Goal: Information Seeking & Learning: Learn about a topic

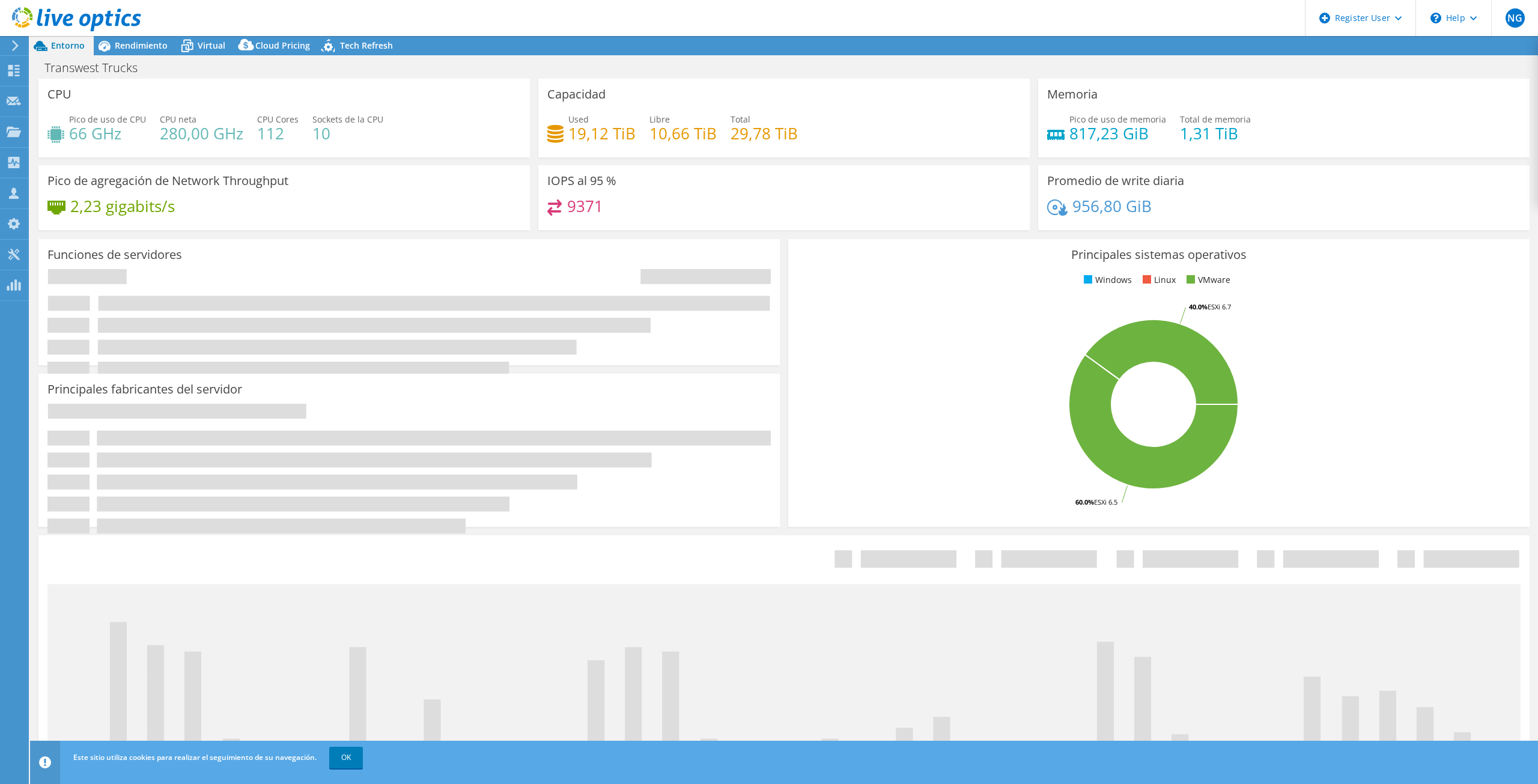
select select "USWest"
select select "USD"
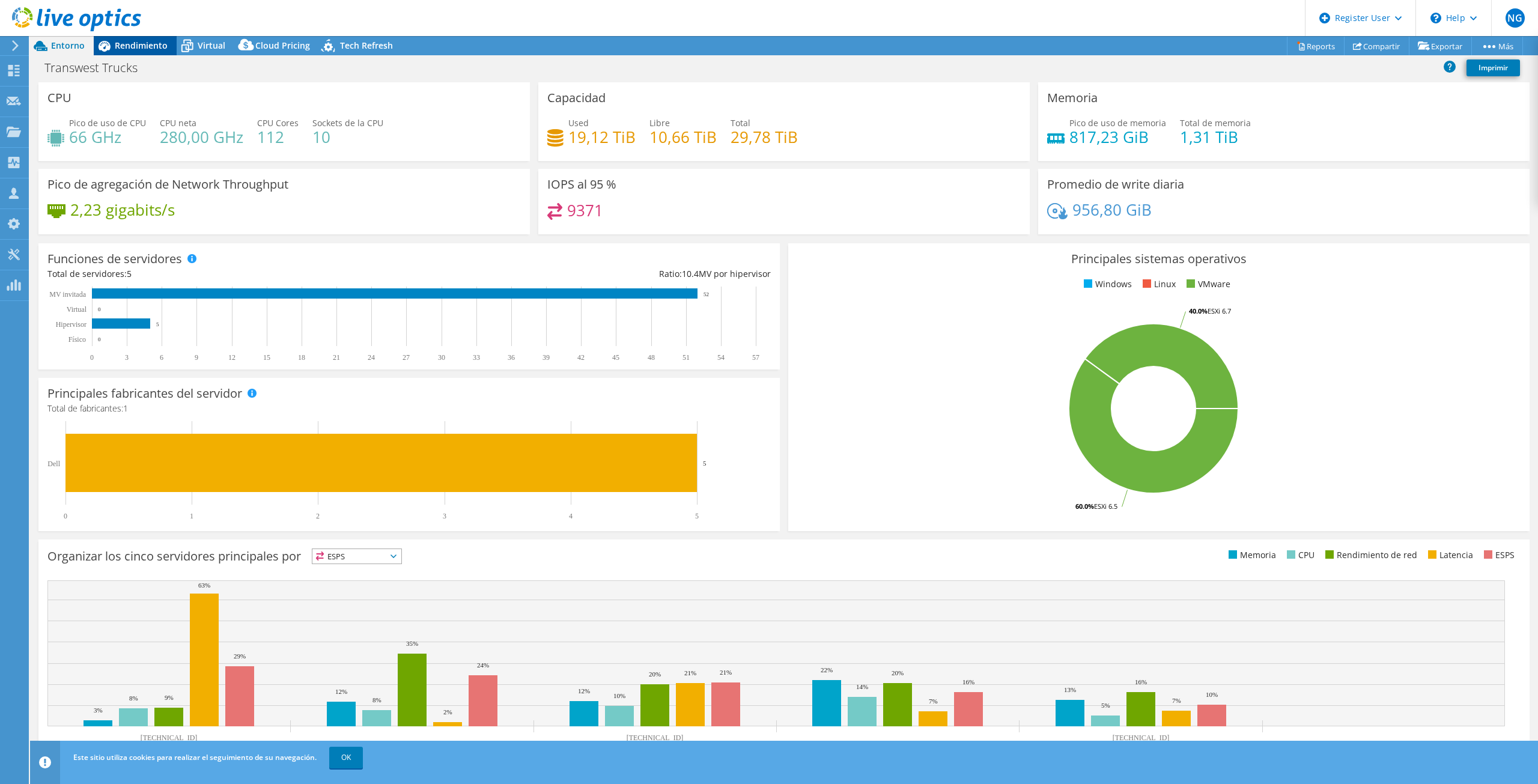
click at [133, 43] on span "Rendimiento" at bounding box center [141, 45] width 53 height 11
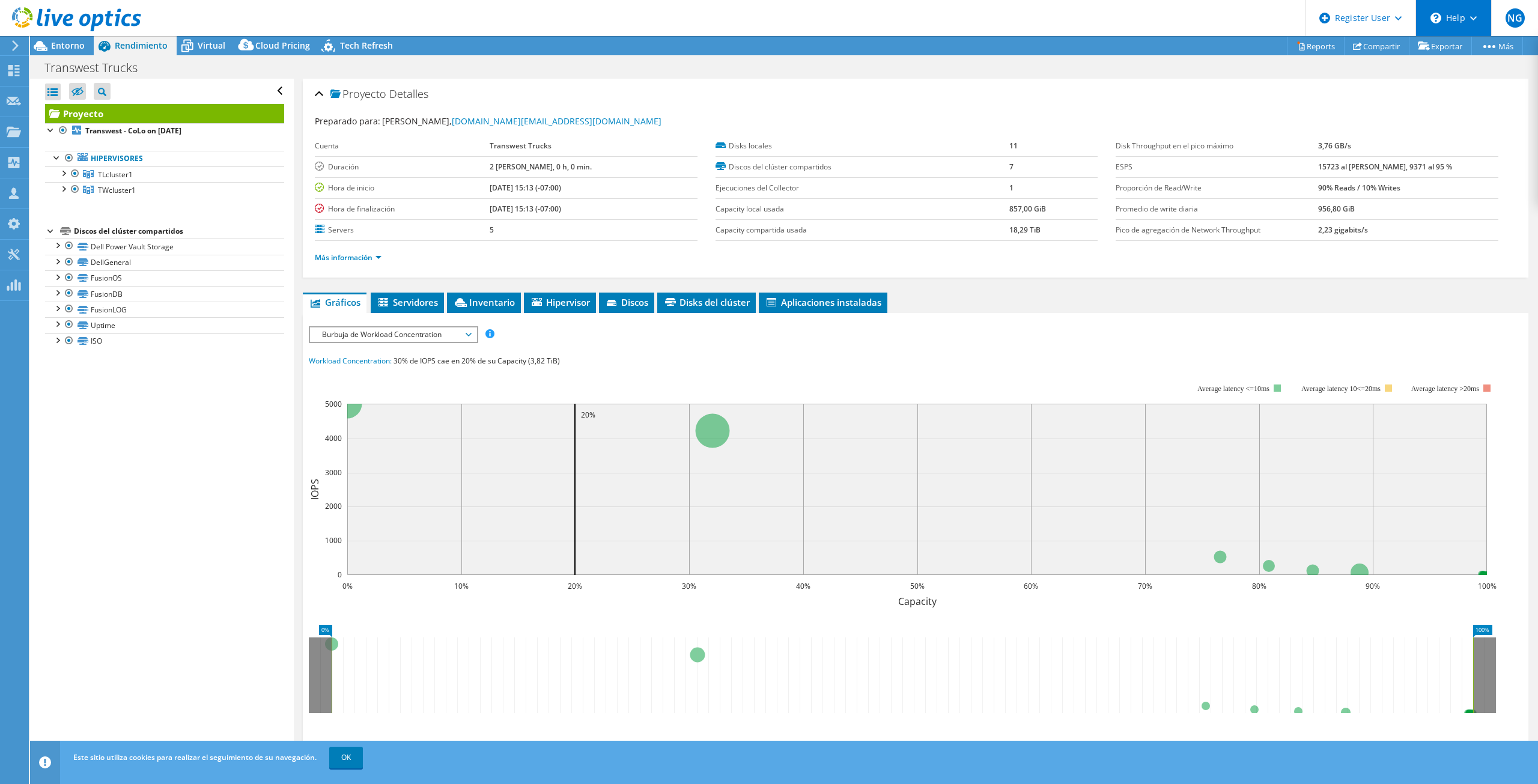
click at [1474, 17] on icon at bounding box center [1473, 18] width 6 height 4
click at [1513, 11] on span "NG" at bounding box center [1515, 18] width 19 height 19
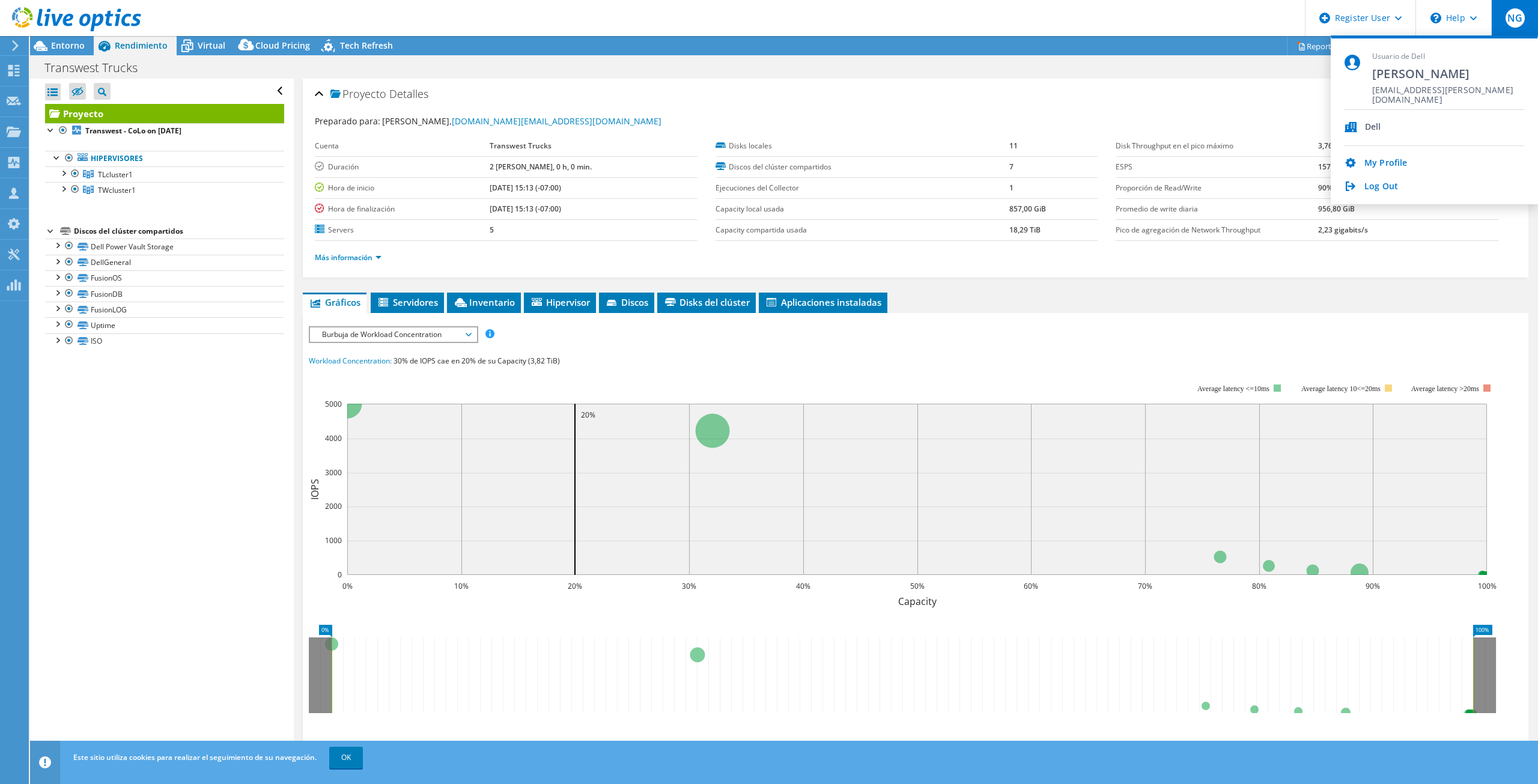
click at [1139, 81] on div "Proyecto Detalles" at bounding box center [916, 94] width 1202 height 26
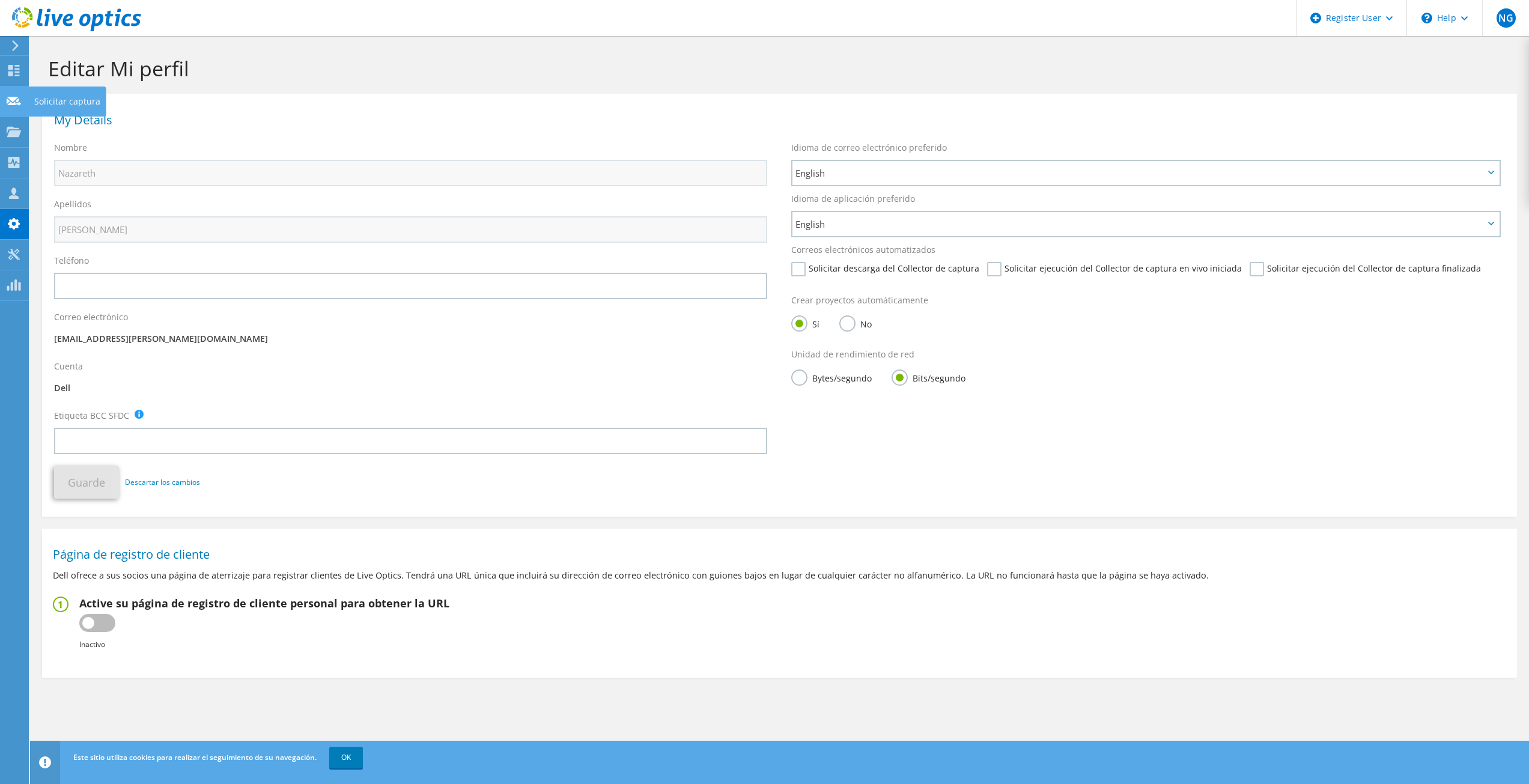
click at [10, 102] on icon at bounding box center [13, 101] width 15 height 11
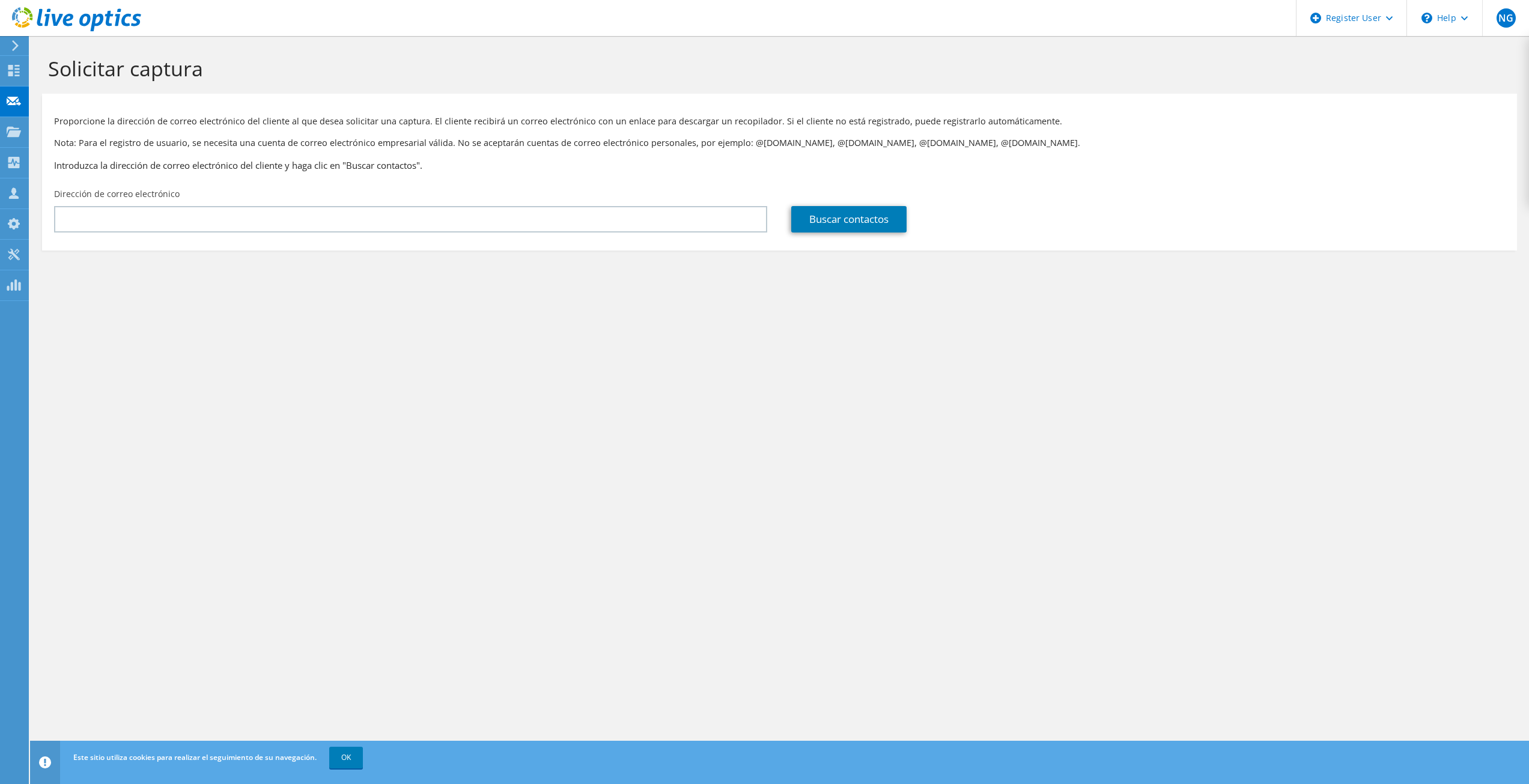
click at [18, 137] on div at bounding box center [13, 133] width 15 height 13
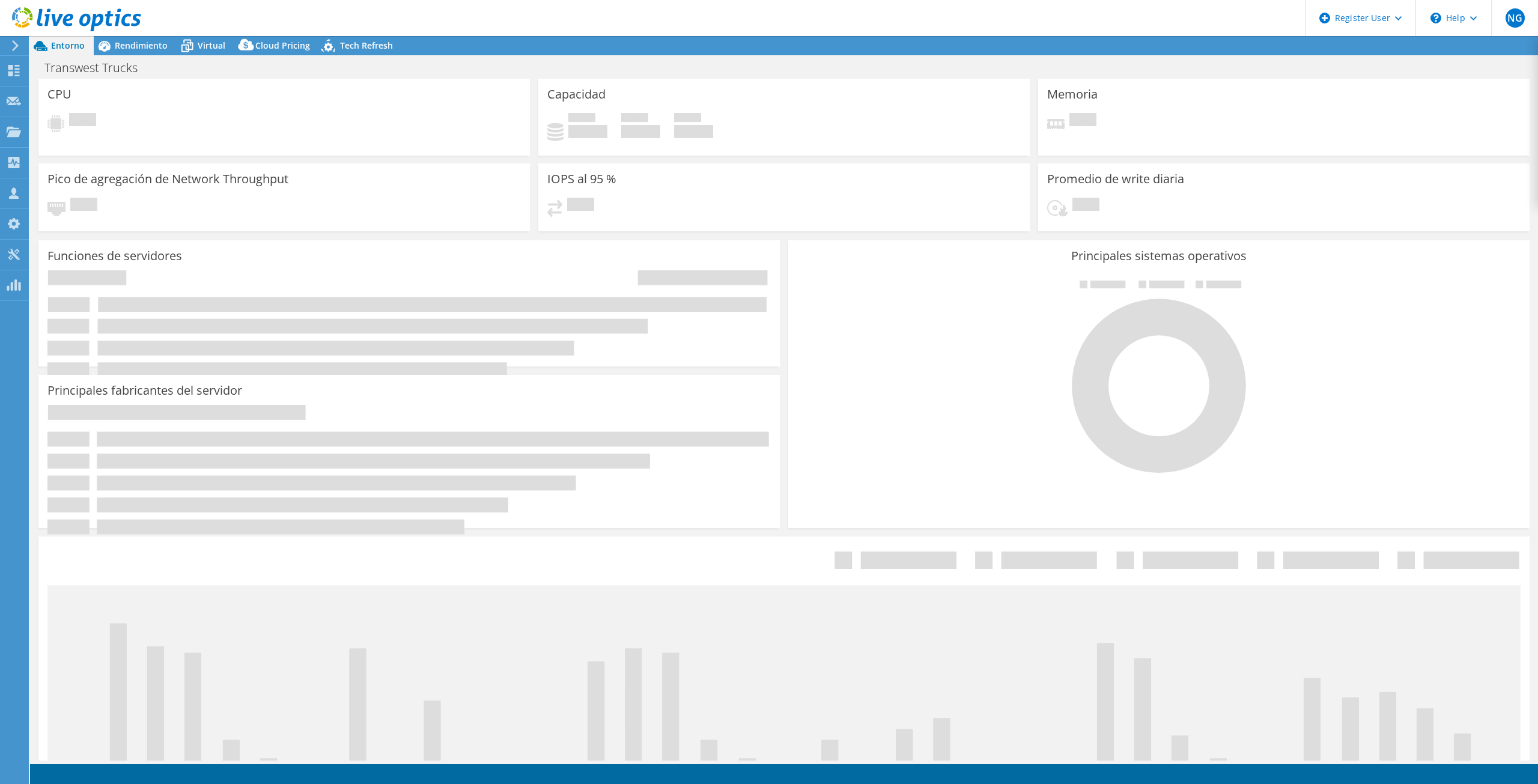
select select "USWest"
select select "USD"
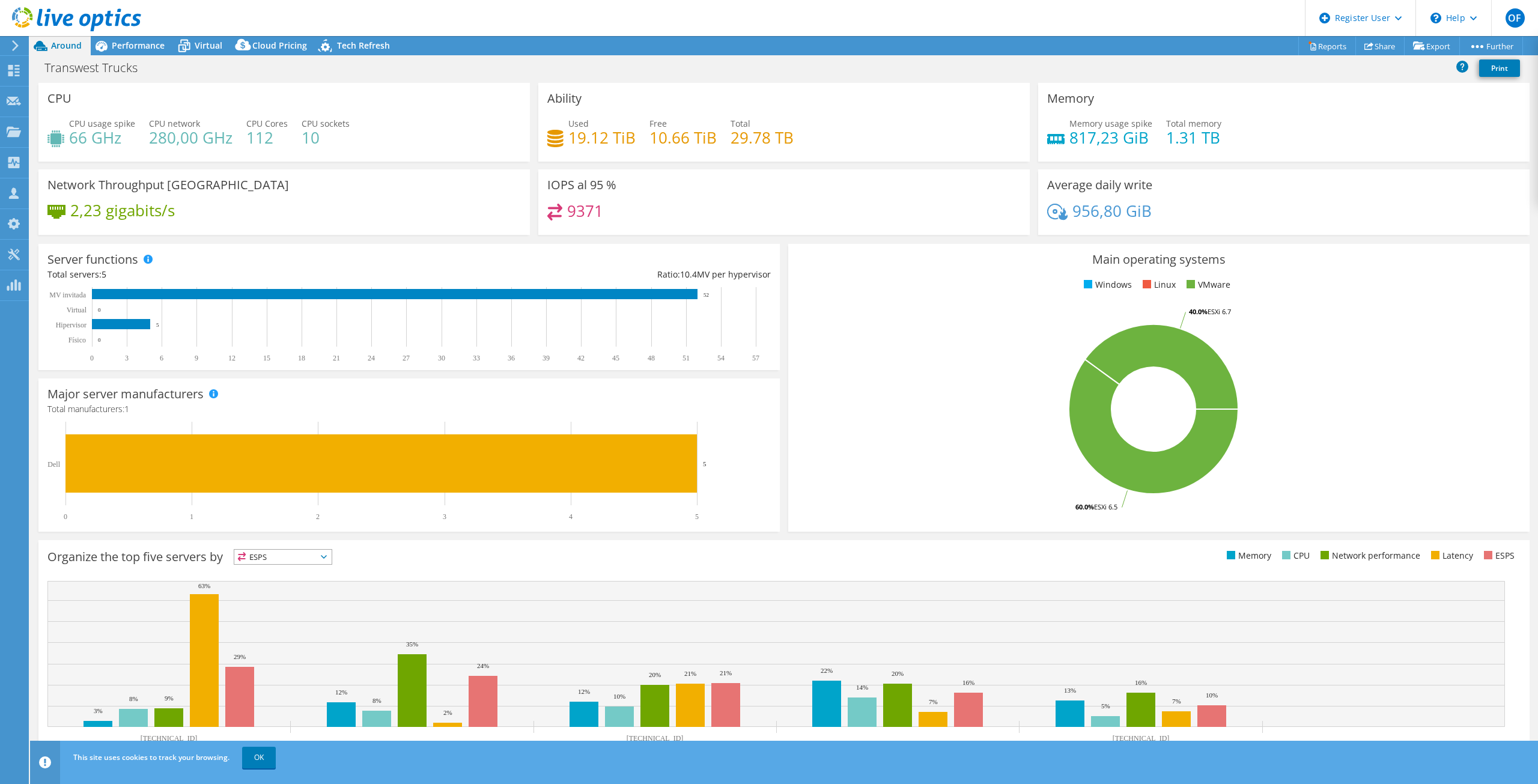
click at [1329, 102] on div "Memory Memory usage spike 817,23 GiB Total memory 1.31 TB" at bounding box center [1284, 122] width 491 height 79
click at [144, 39] on font "Performance" at bounding box center [138, 45] width 53 height 11
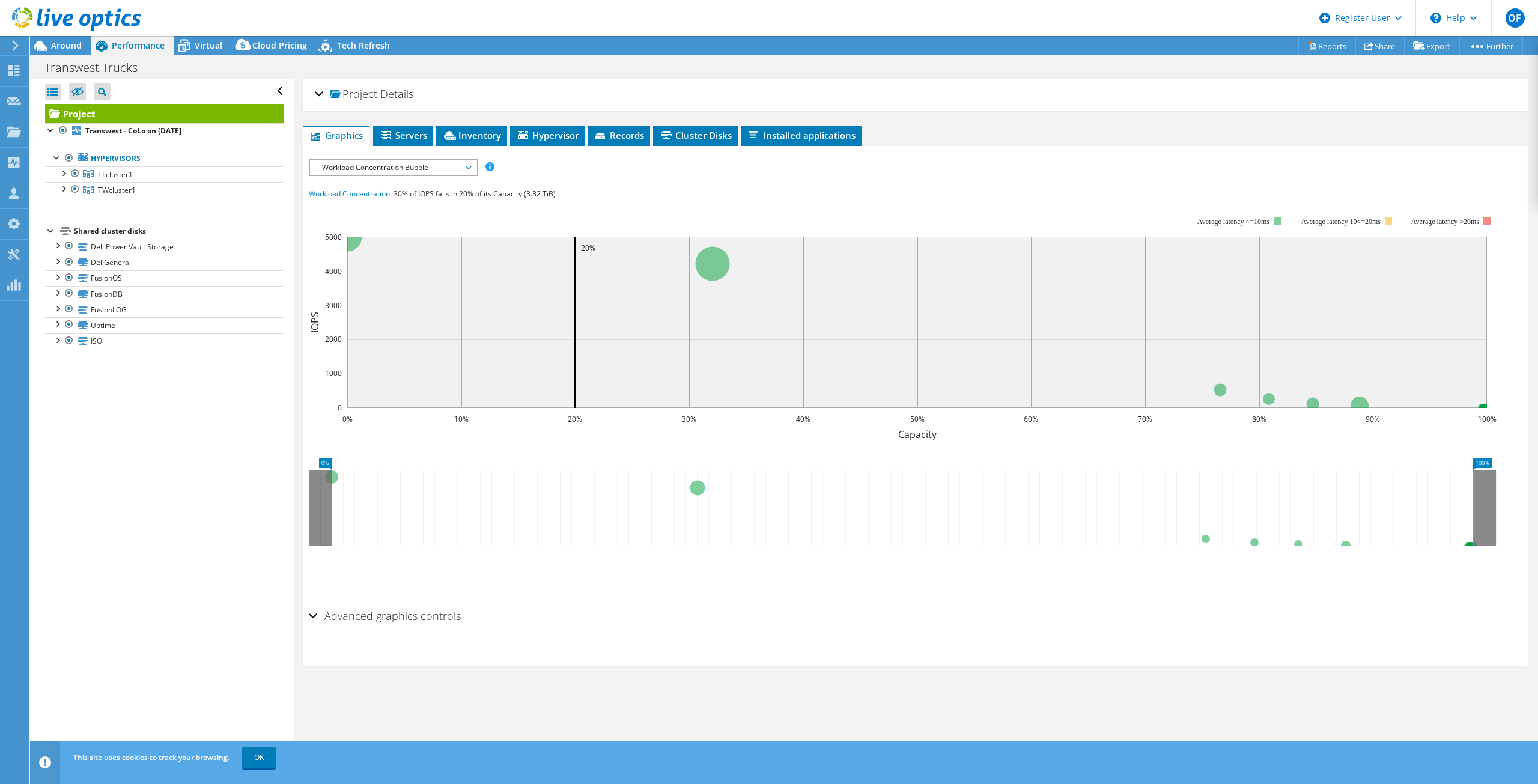
click at [448, 174] on span "Workload Concentration Bubble" at bounding box center [393, 167] width 155 height 15
click at [384, 270] on li "Memory" at bounding box center [393, 269] width 166 height 15
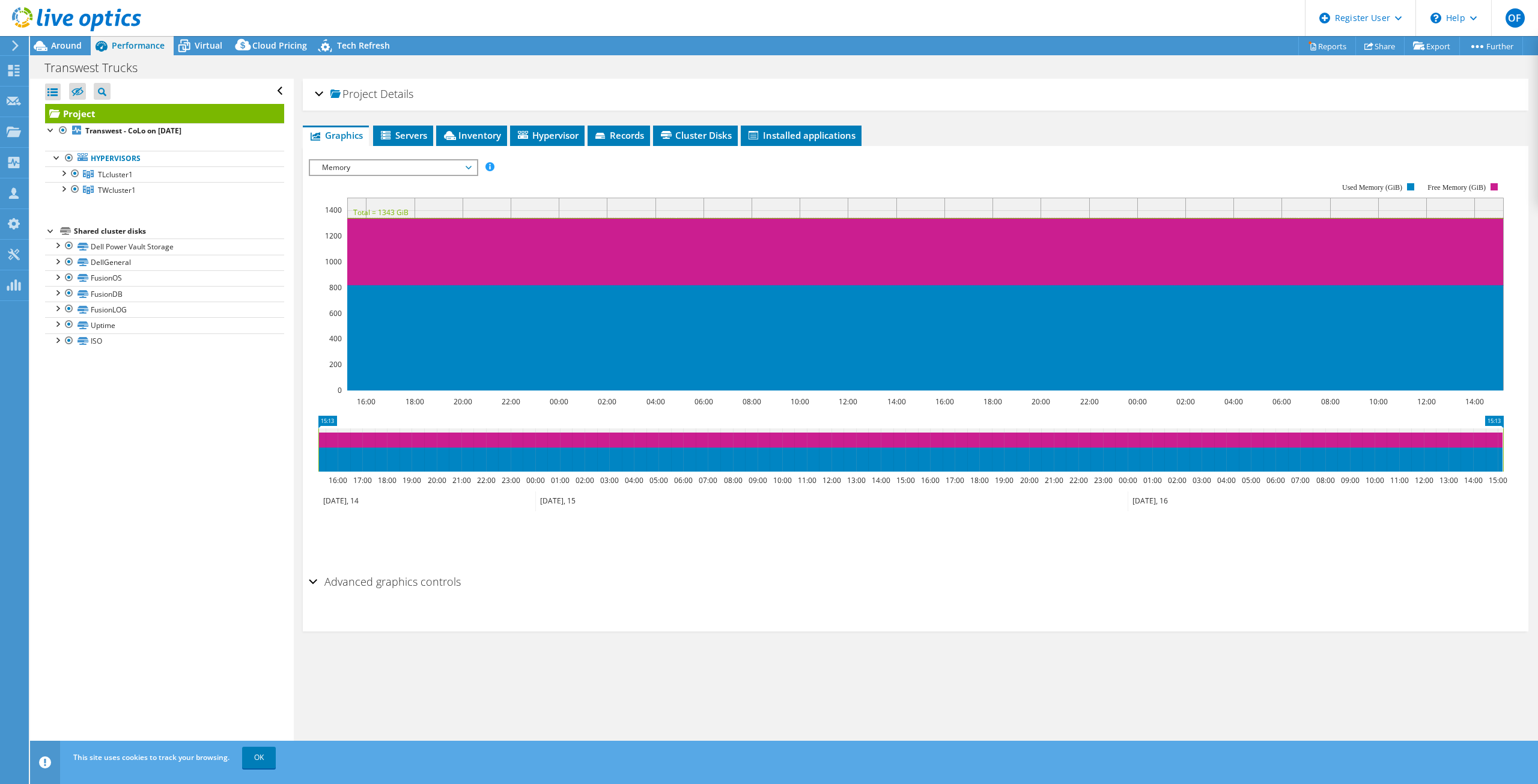
click at [443, 169] on span "Memory" at bounding box center [393, 167] width 155 height 15
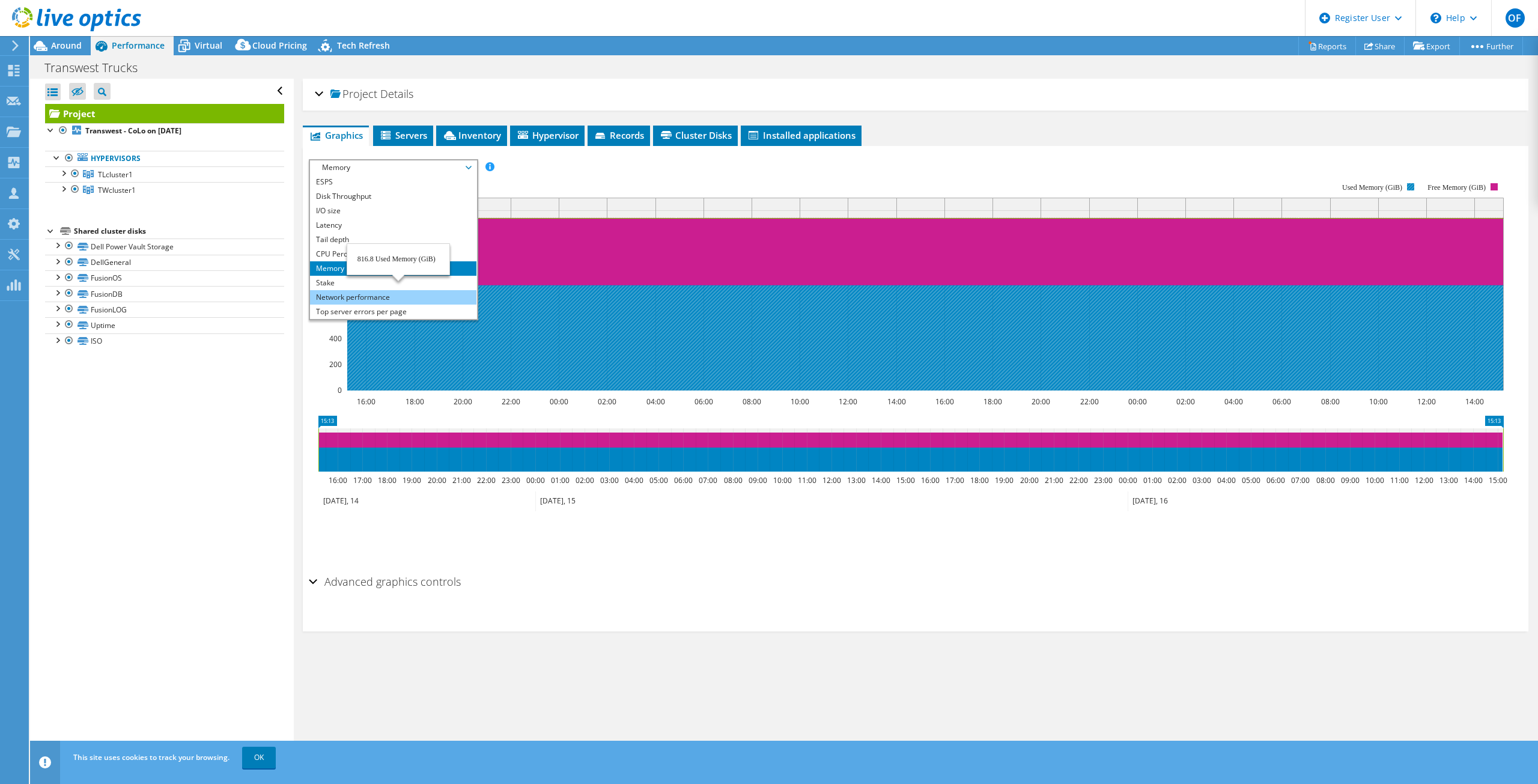
click at [409, 297] on li "Network performance" at bounding box center [393, 297] width 166 height 15
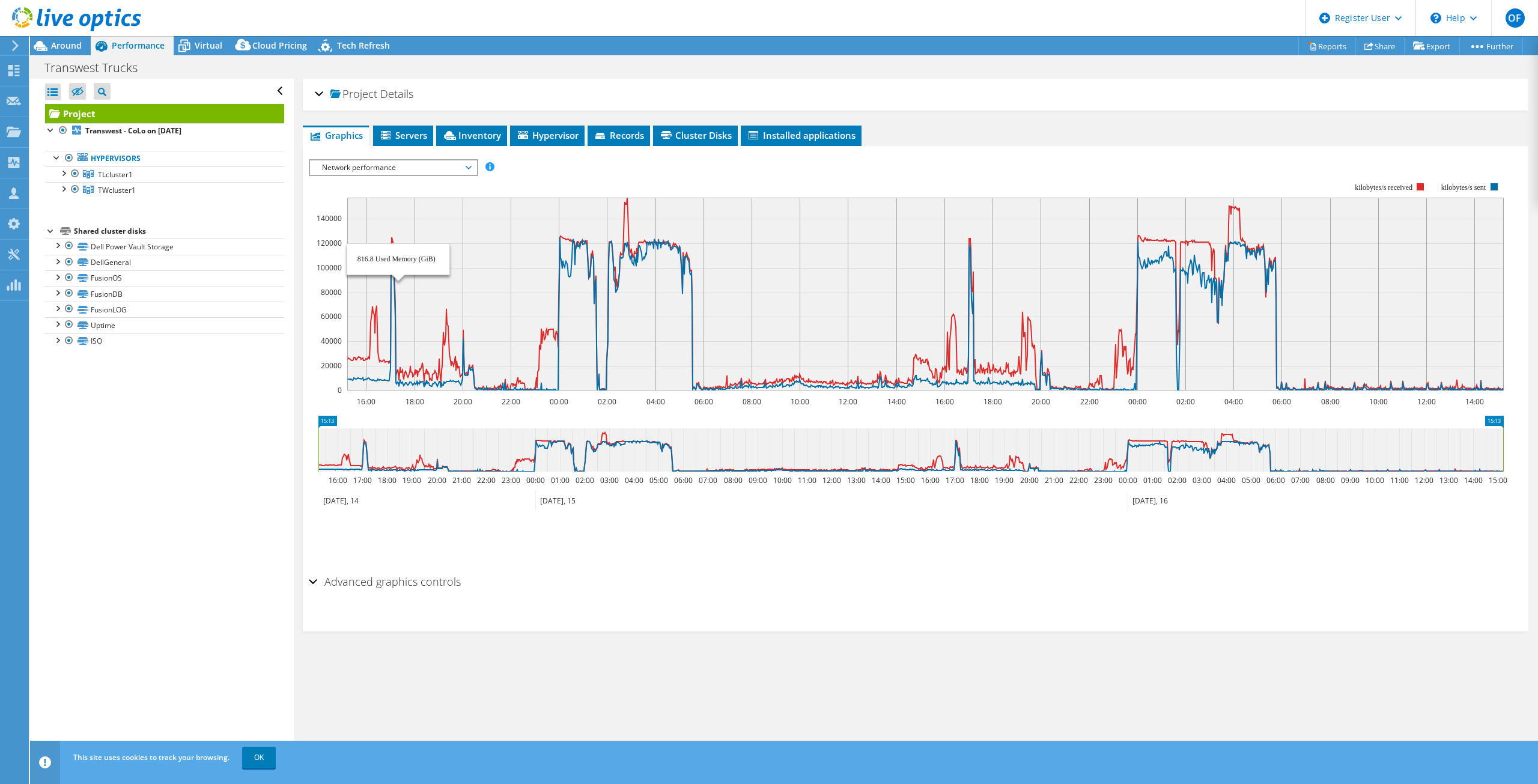
click at [427, 171] on span "Network performance" at bounding box center [393, 167] width 155 height 15
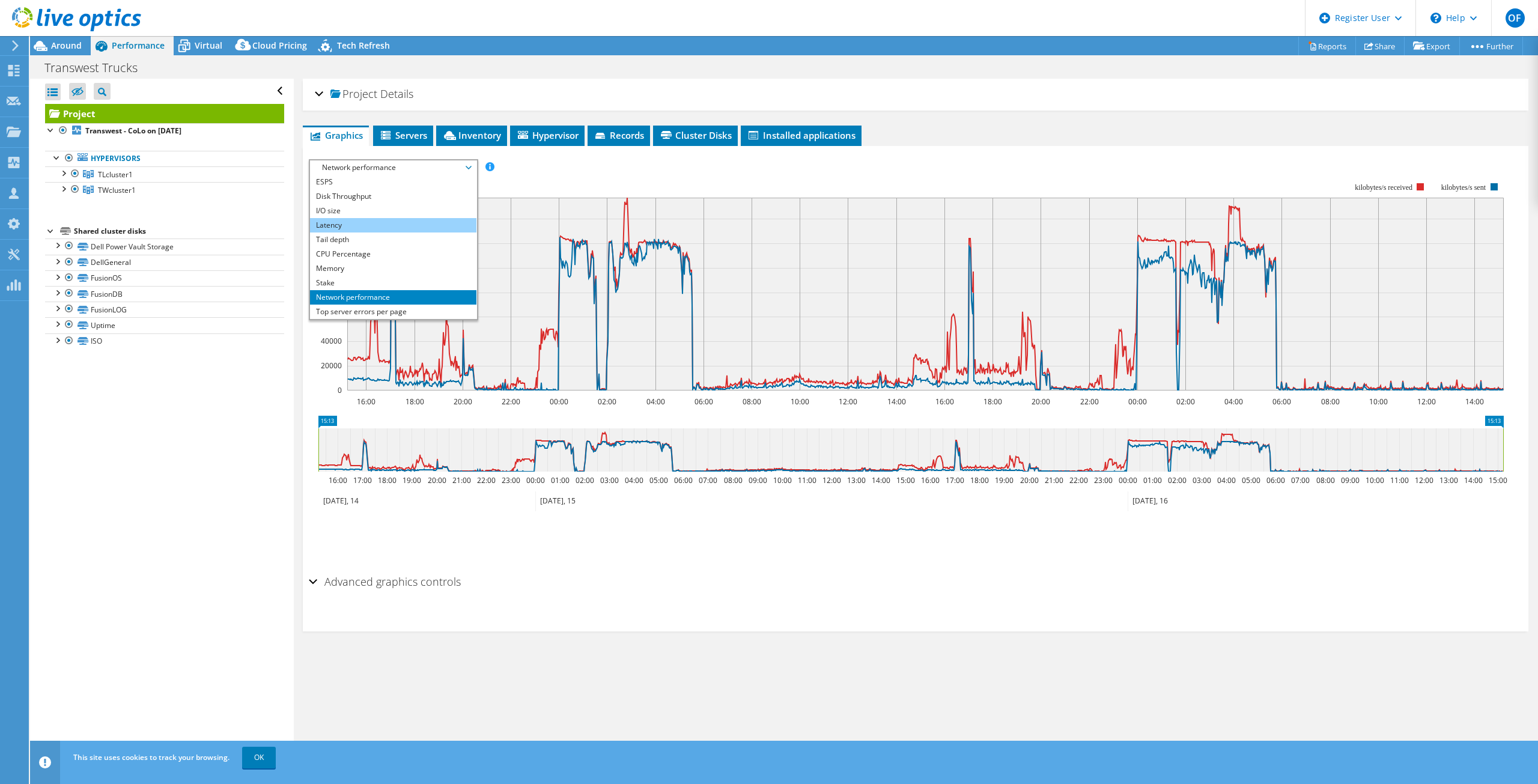
click at [358, 222] on li "Latency" at bounding box center [393, 225] width 166 height 15
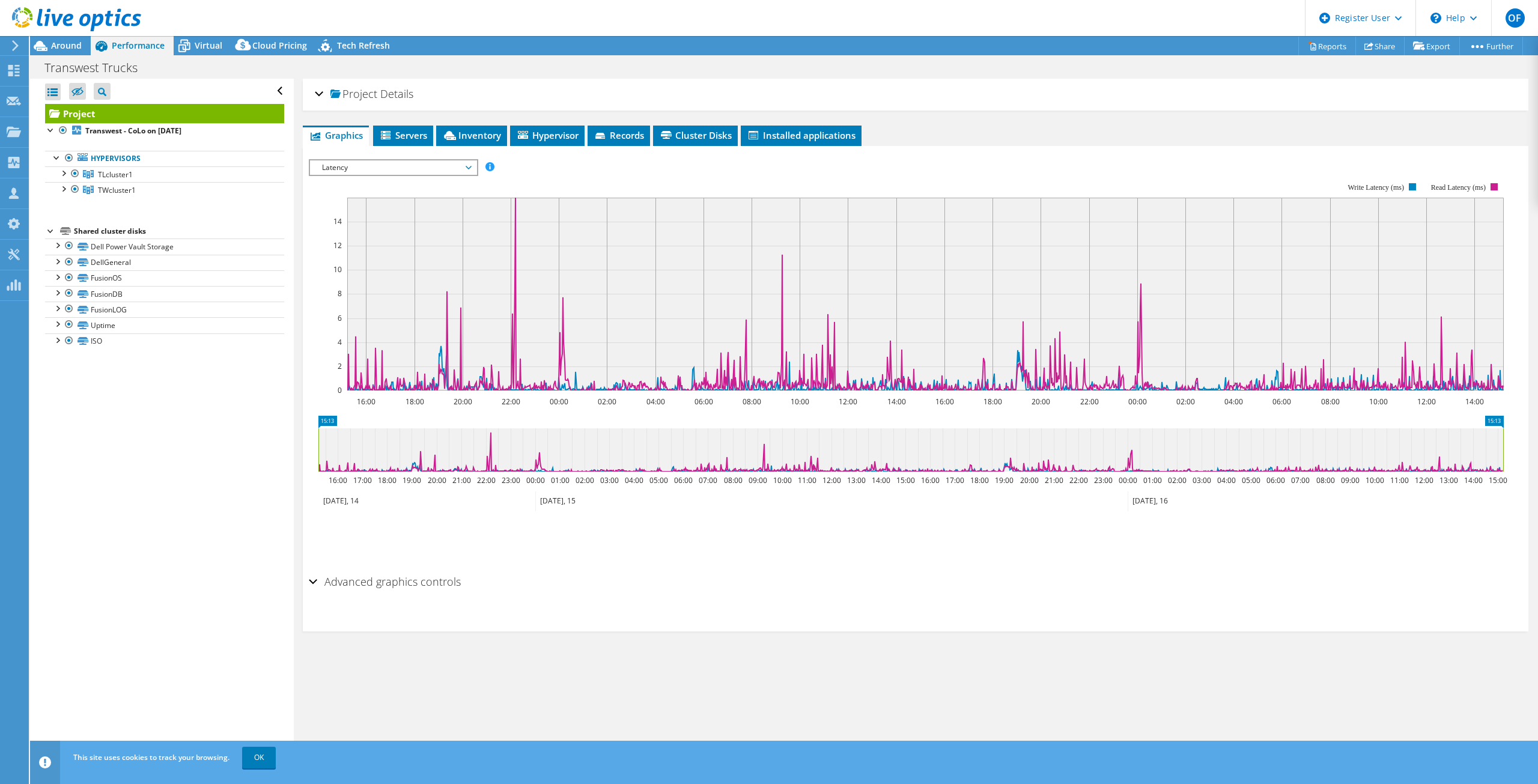
click at [429, 168] on span "Latency" at bounding box center [393, 167] width 155 height 15
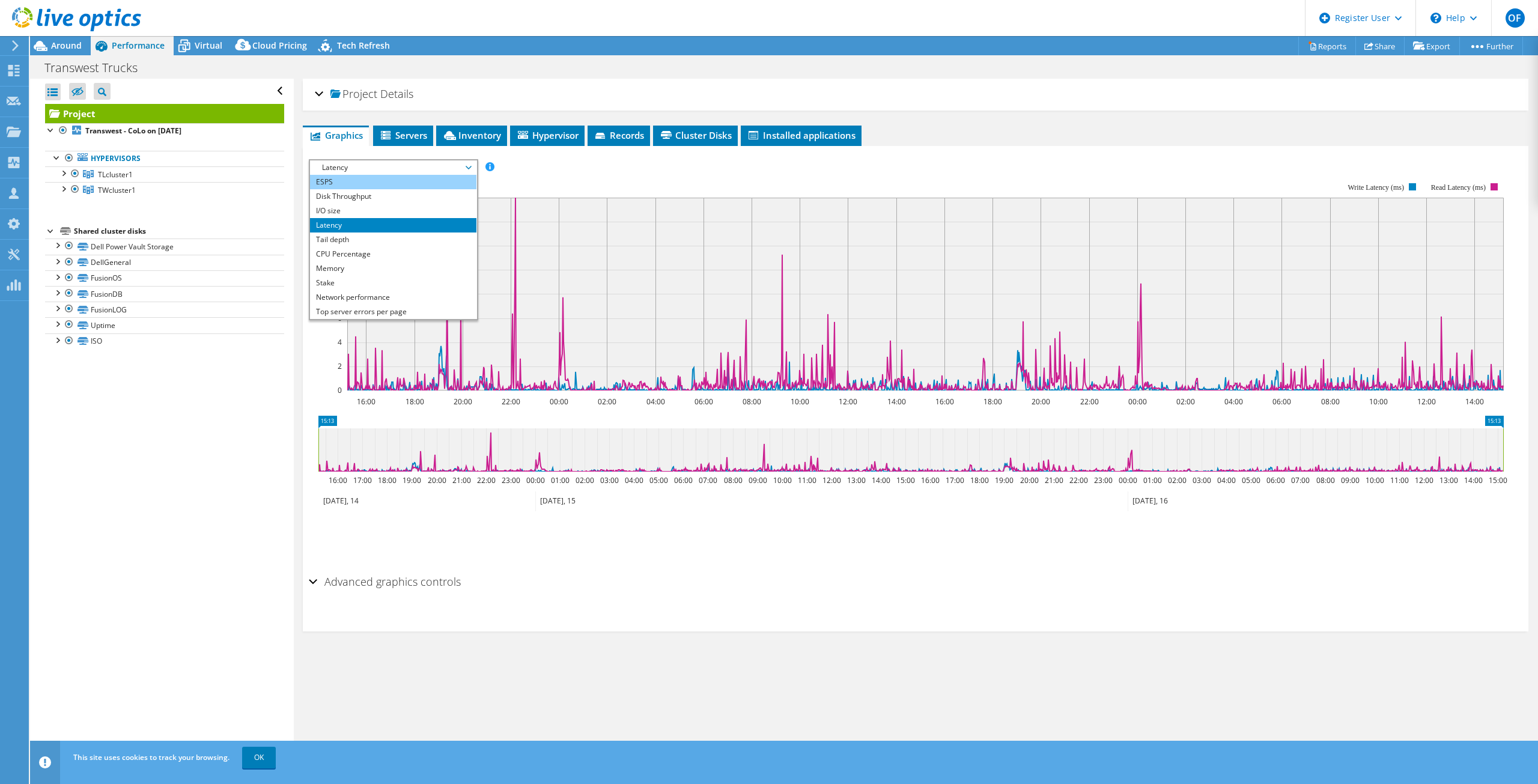
click at [399, 182] on li "ESPS" at bounding box center [393, 182] width 166 height 15
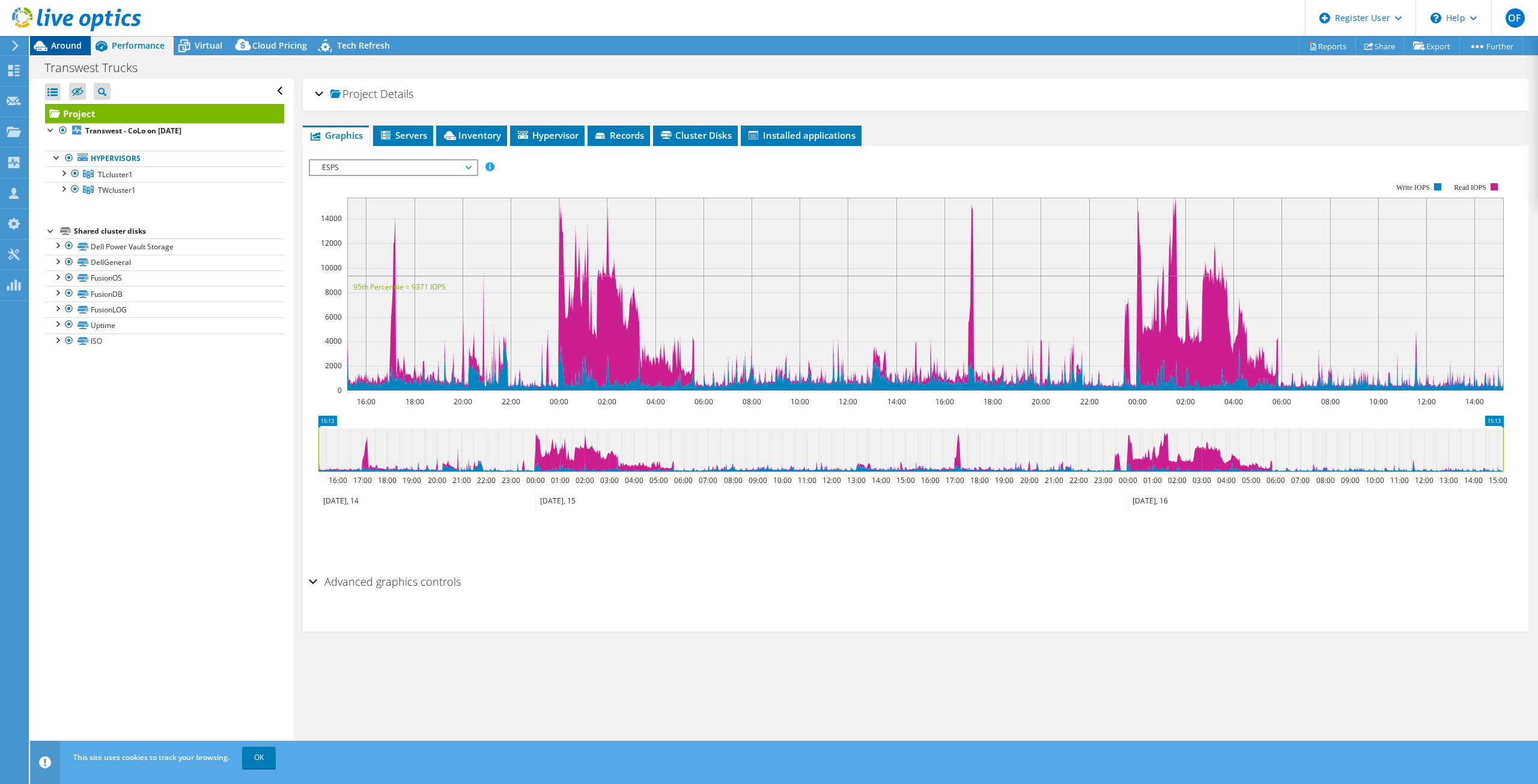
click at [64, 45] on font "Around" at bounding box center [66, 45] width 31 height 11
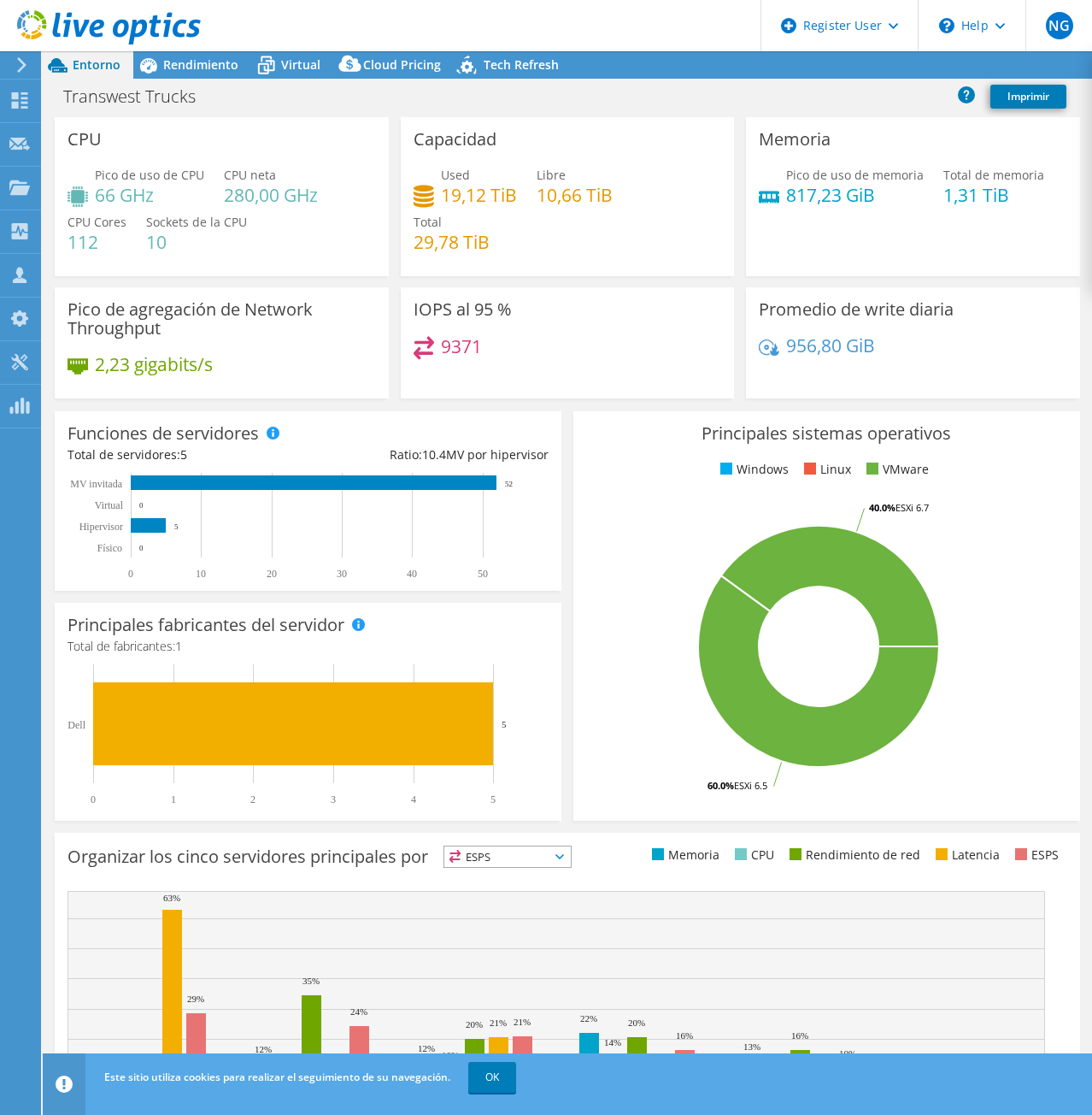
select select "USWest"
select select "USD"
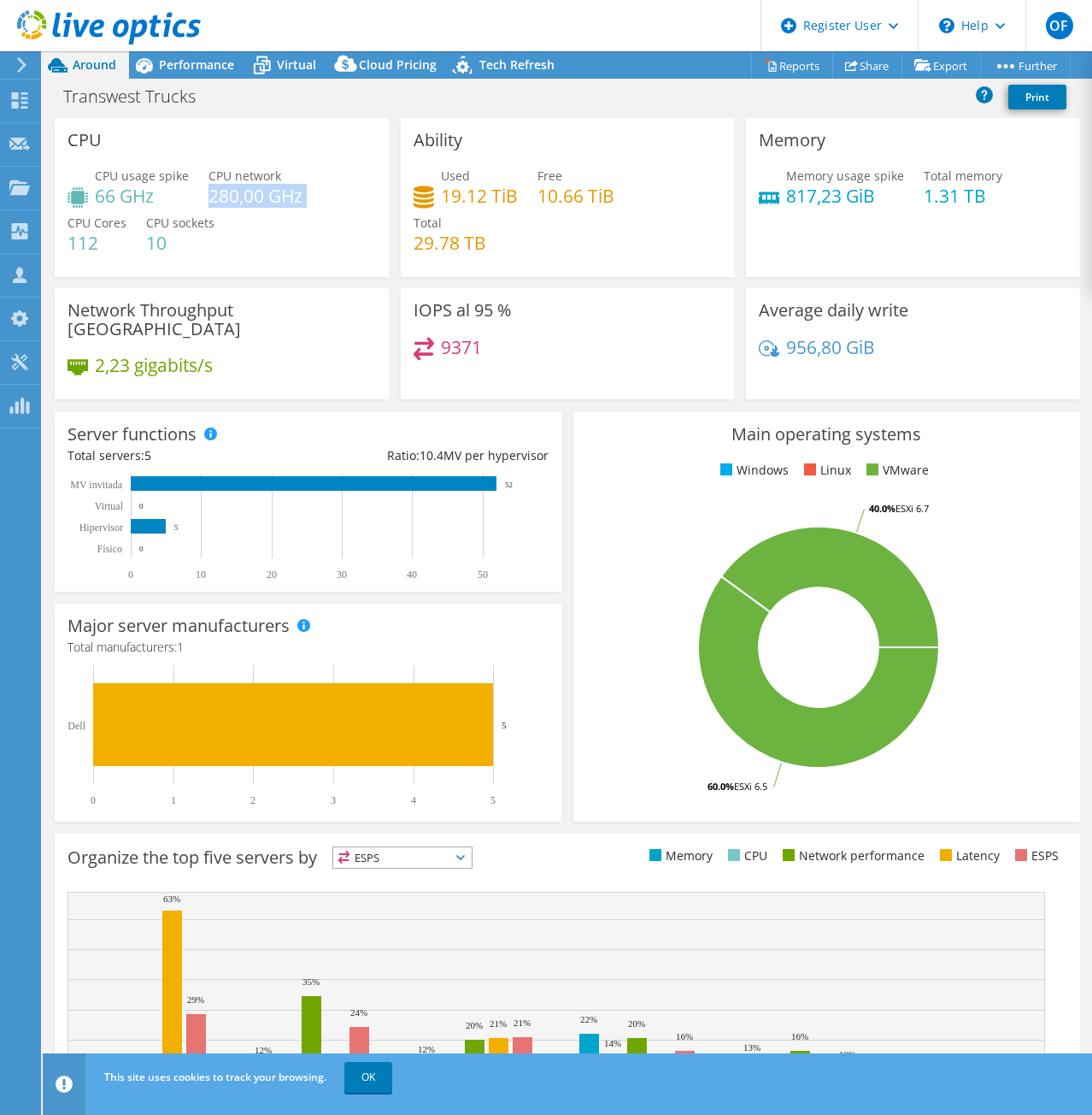
drag, startPoint x: 210, startPoint y: 205, endPoint x: 314, endPoint y: 203, distance: 104.0
click at [314, 203] on div "CPU usage spike 66 GHz CPU network 280,00 GHz CPU Cores 112 CPU sockets 10" at bounding box center [222, 217] width 309 height 102
drag, startPoint x: 205, startPoint y: 203, endPoint x: 319, endPoint y: 203, distance: 114.0
click at [319, 203] on div "CPU usage spike 66 GHz CPU network 280,00 GHz CPU Cores 112 CPU sockets 10" at bounding box center [222, 217] width 309 height 102
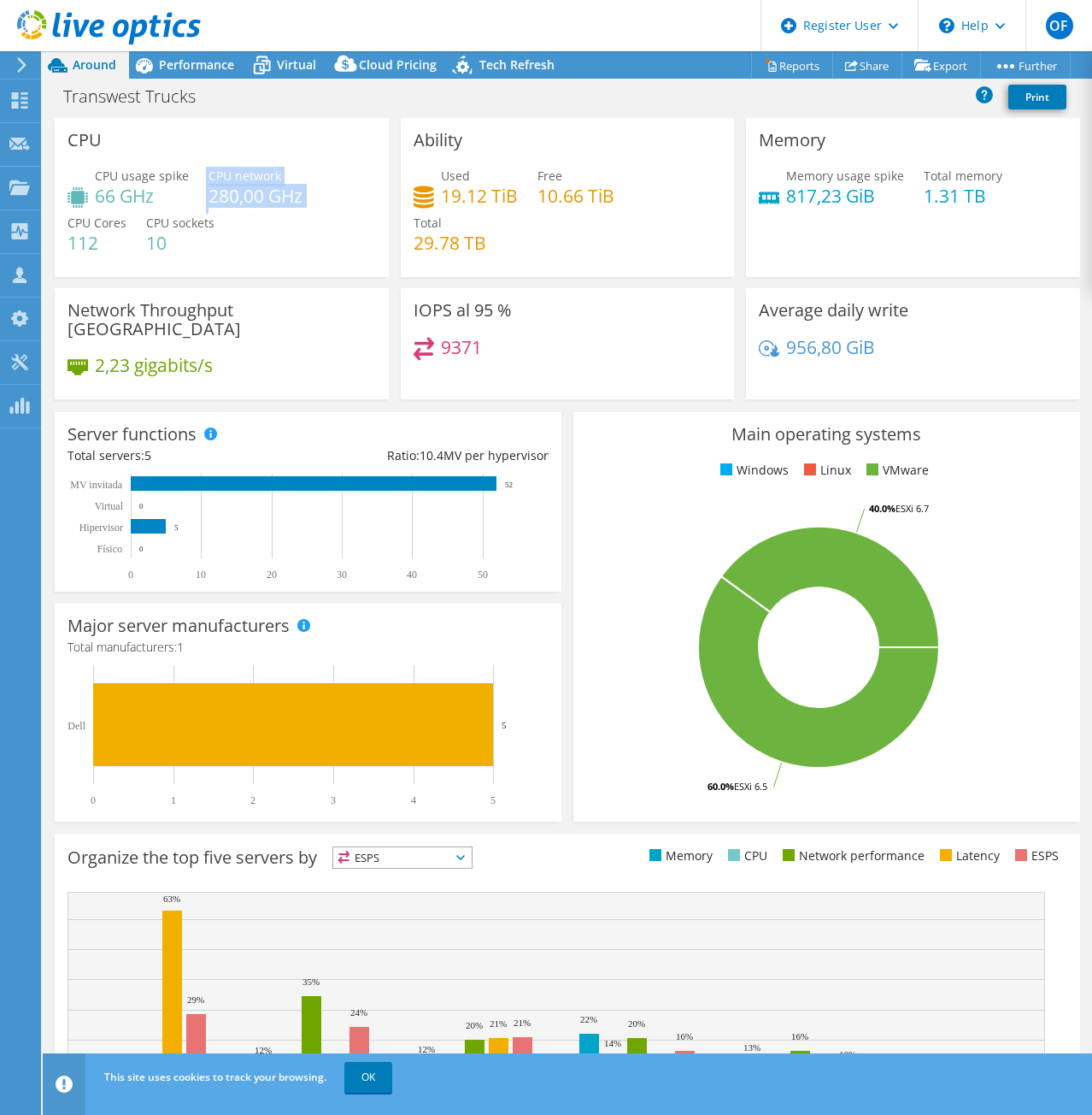
click at [319, 203] on div "CPU usage spike 66 GHz CPU network 280,00 GHz CPU Cores 112 CPU sockets 10" at bounding box center [222, 217] width 309 height 102
click at [155, 530] on rect at bounding box center [148, 526] width 35 height 14
click at [166, 69] on font "Performance" at bounding box center [196, 64] width 75 height 16
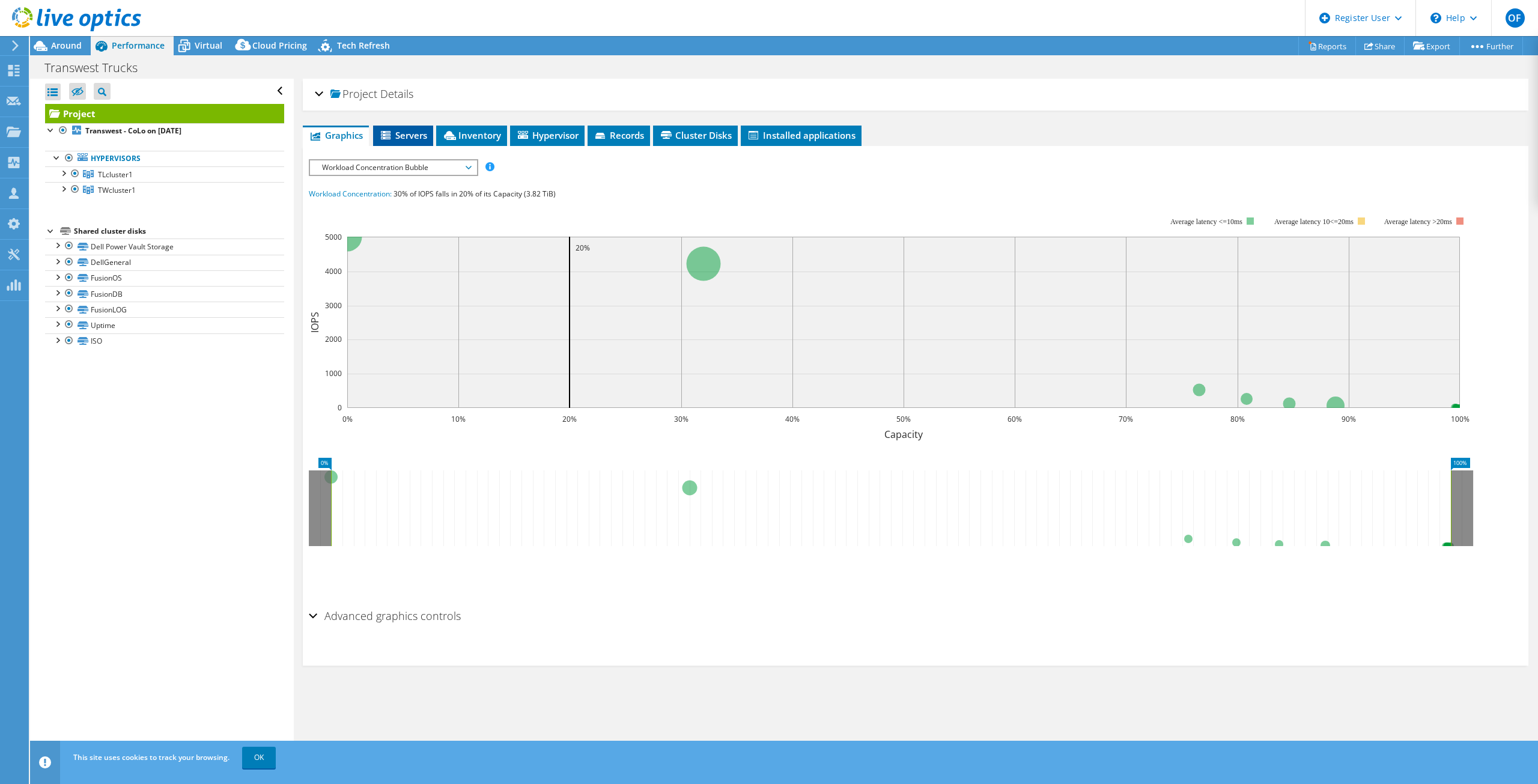
click at [402, 144] on li "Servers" at bounding box center [403, 136] width 60 height 20
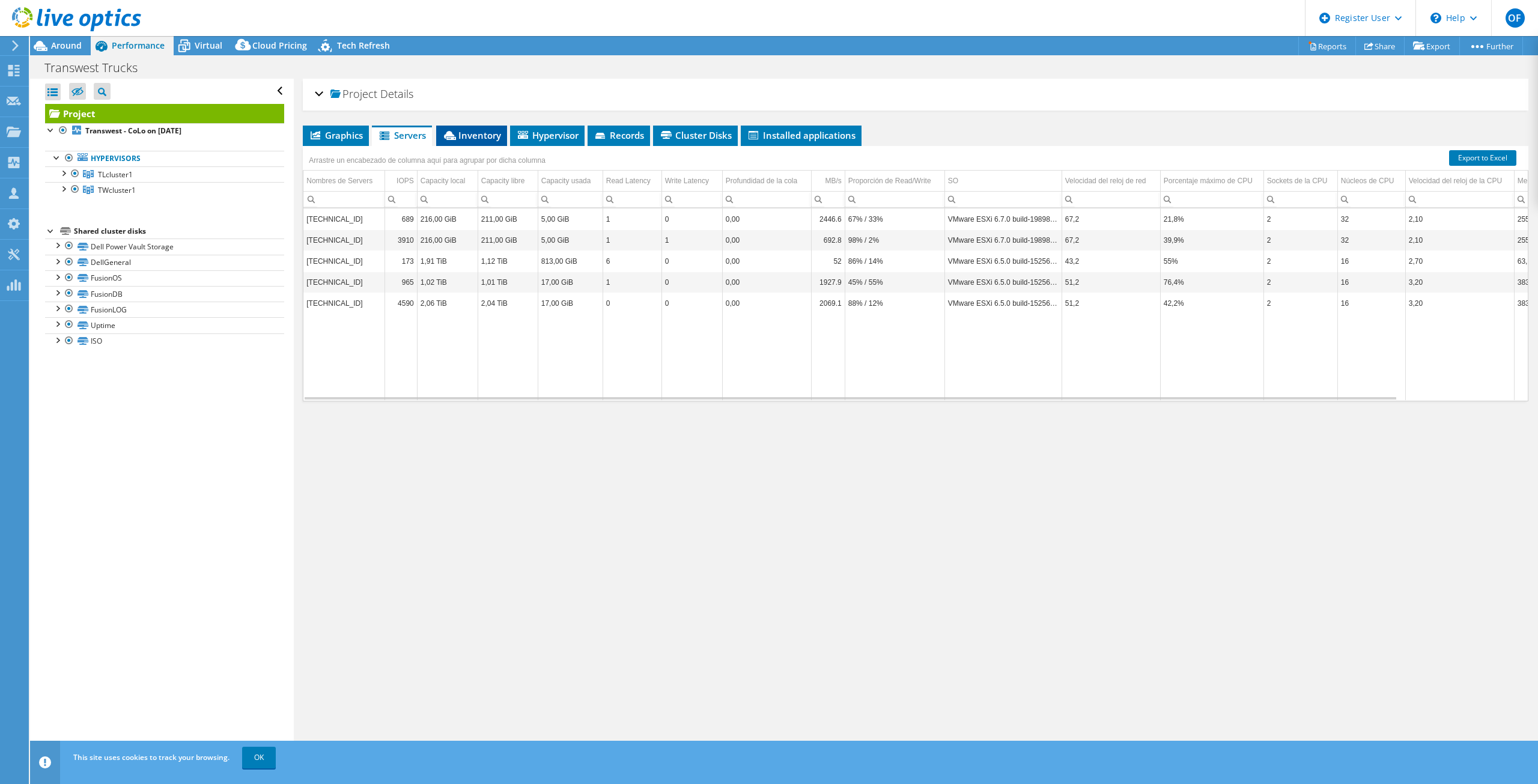
click at [462, 144] on li "Inventory" at bounding box center [471, 136] width 71 height 20
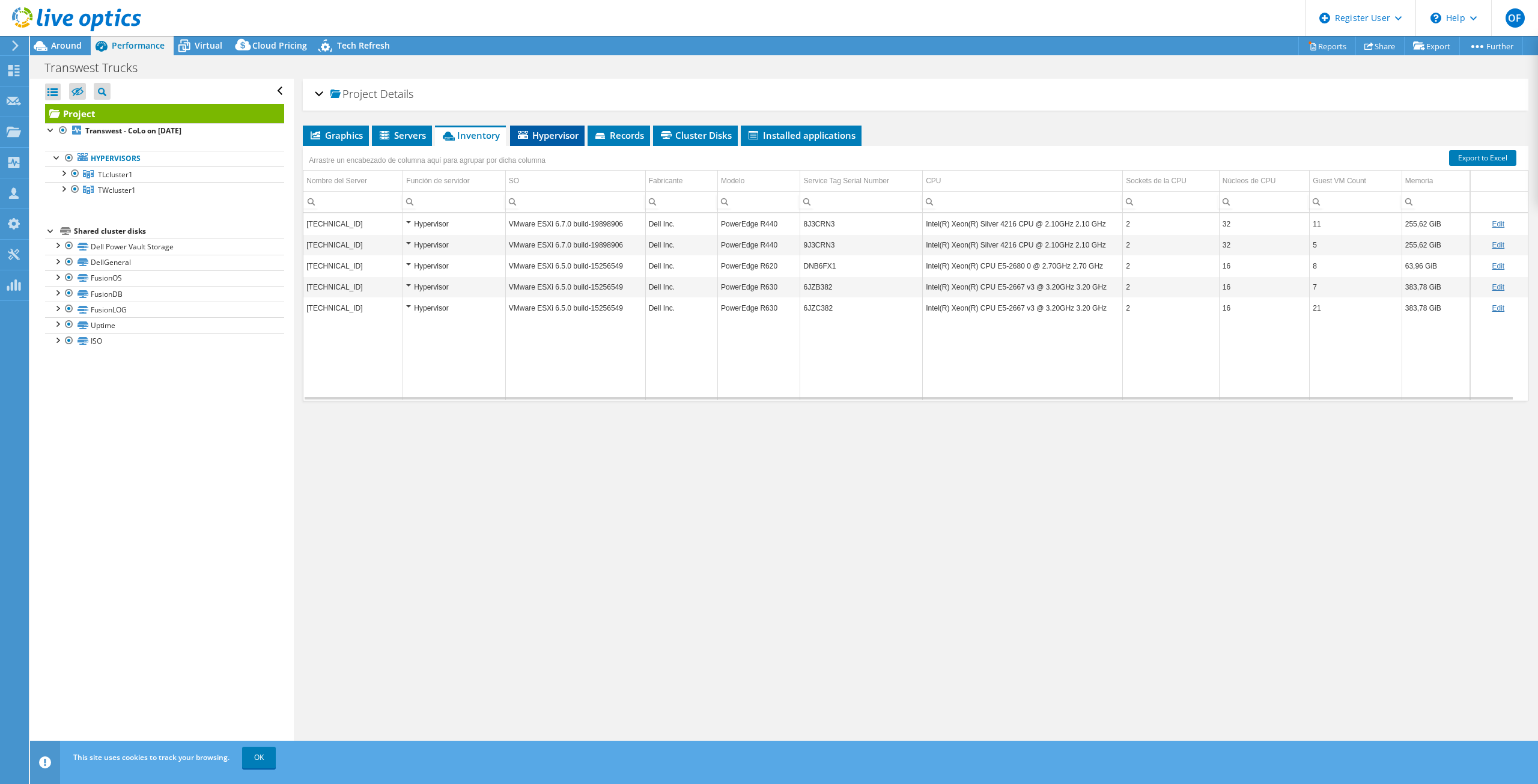
click at [560, 142] on li "Hypervisor" at bounding box center [547, 136] width 74 height 20
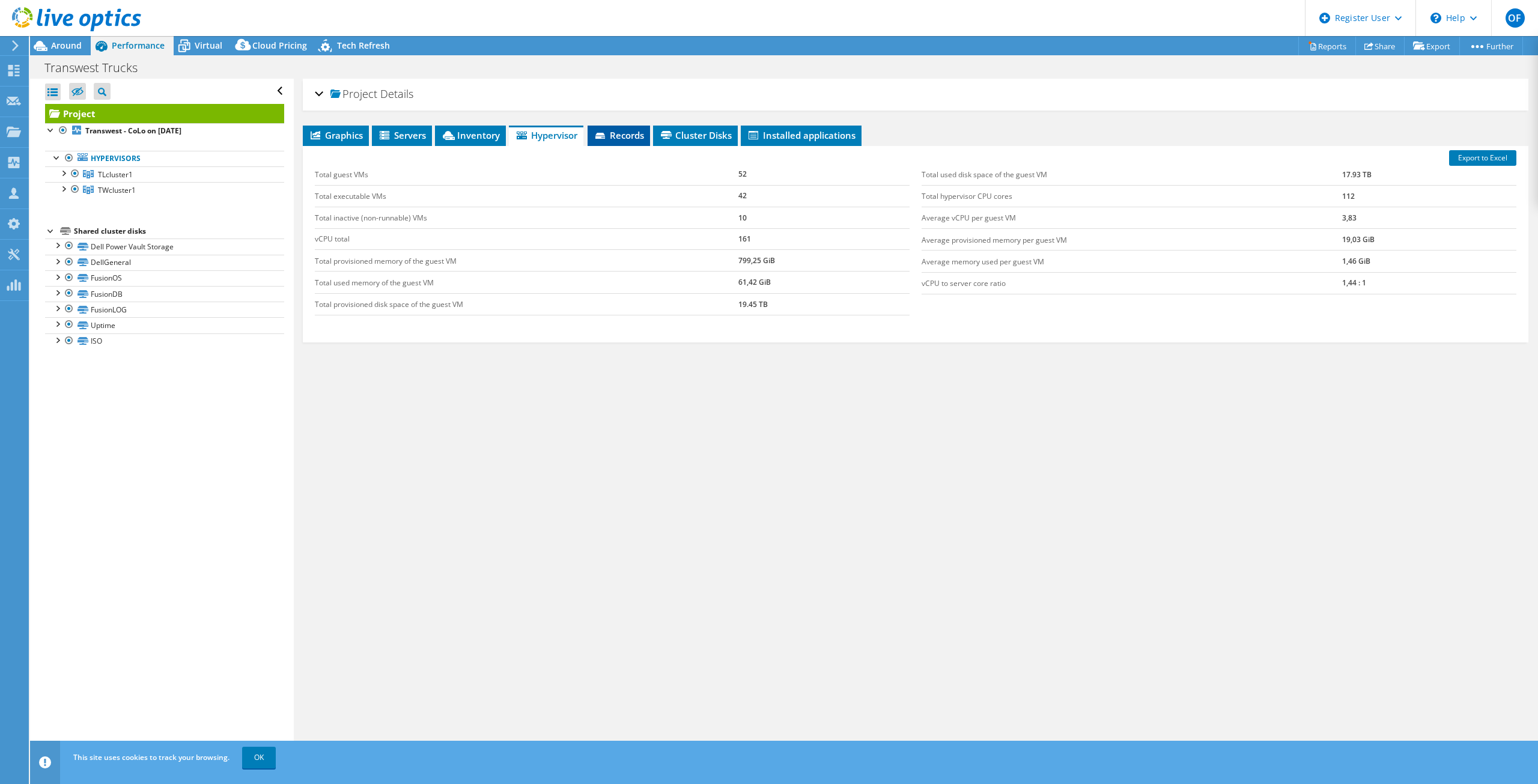
click at [596, 140] on span "Records" at bounding box center [618, 135] width 50 height 12
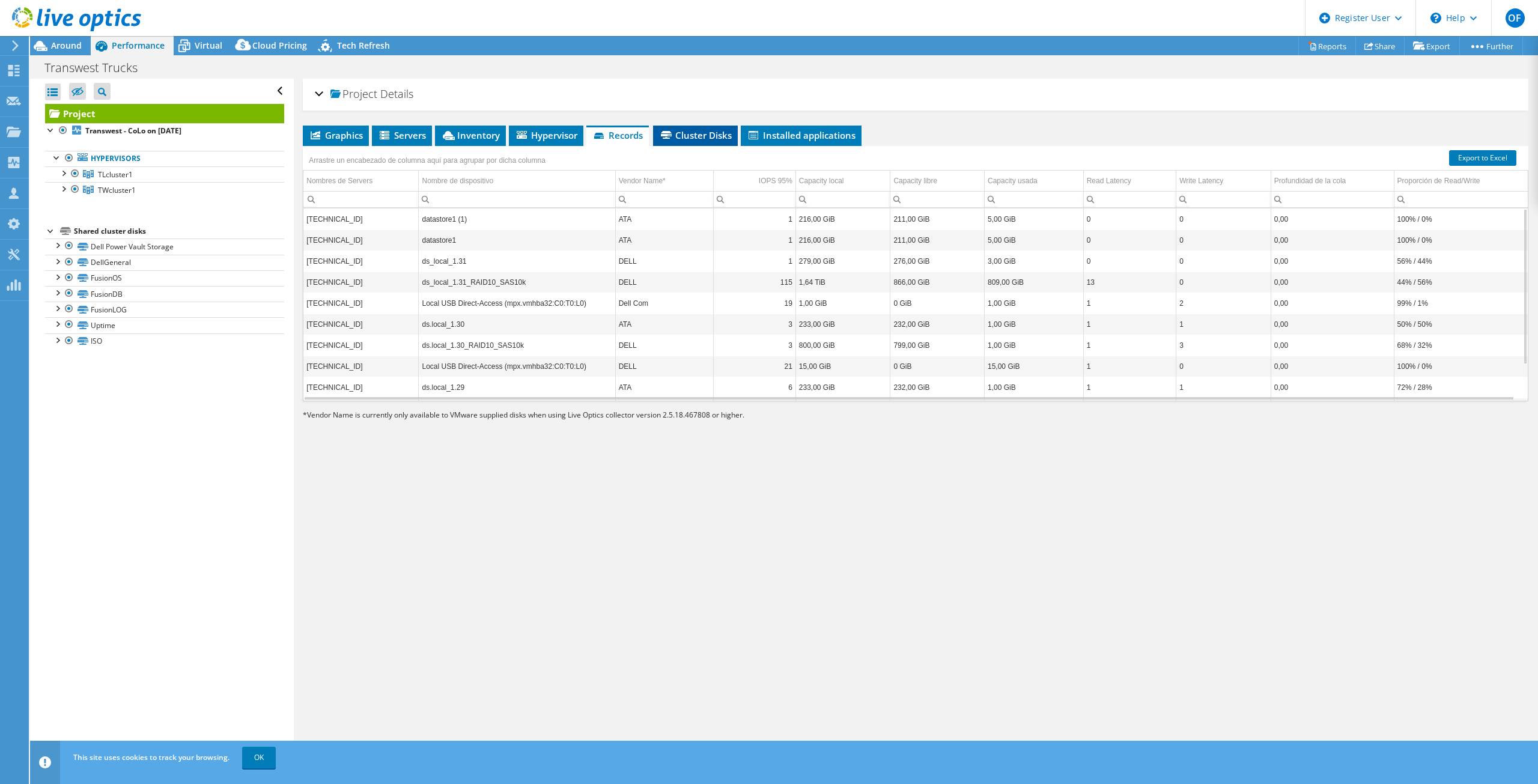
click at [679, 137] on font "Cluster Disks" at bounding box center [703, 135] width 57 height 12
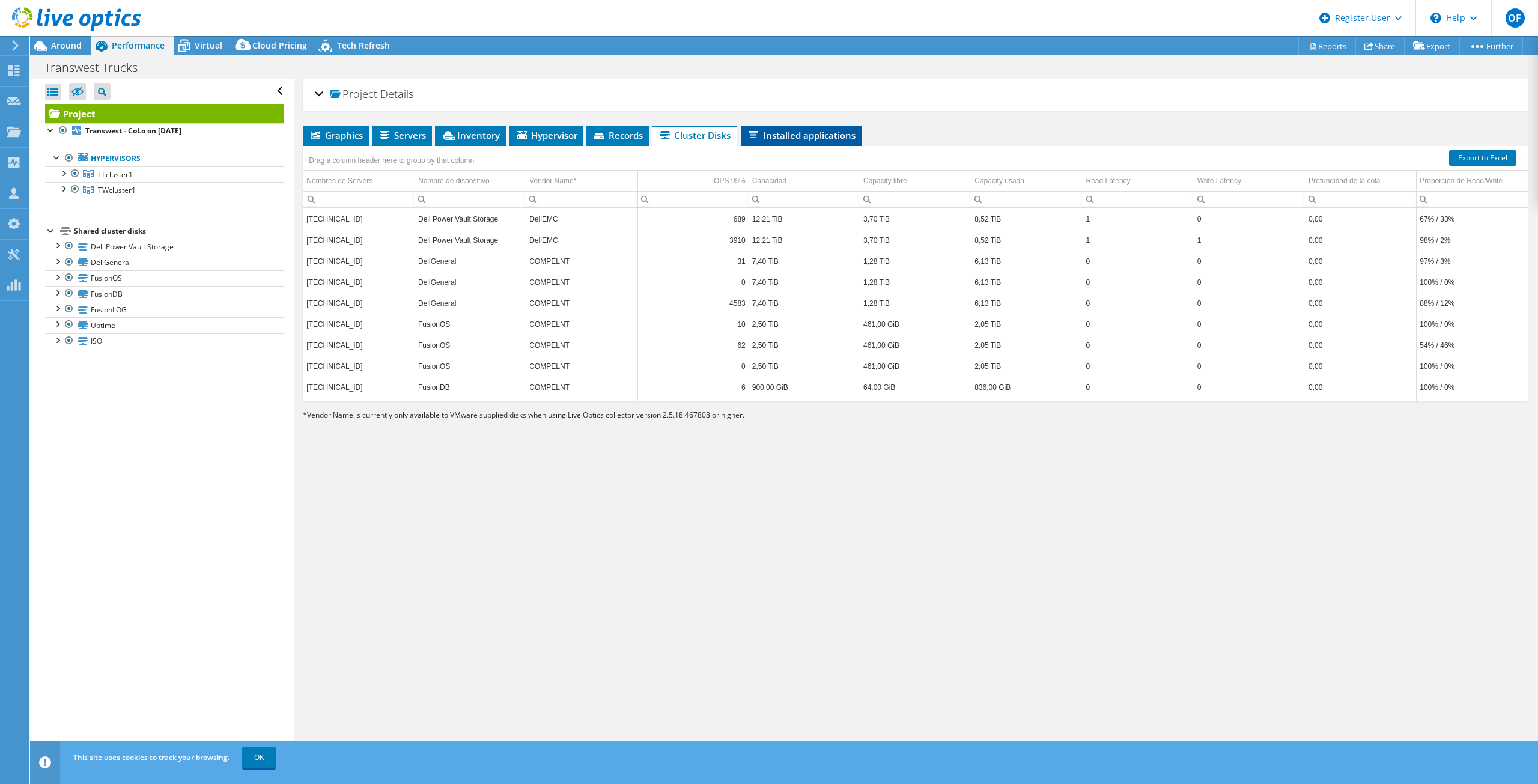
click at [767, 137] on font "Installed applications" at bounding box center [809, 135] width 92 height 12
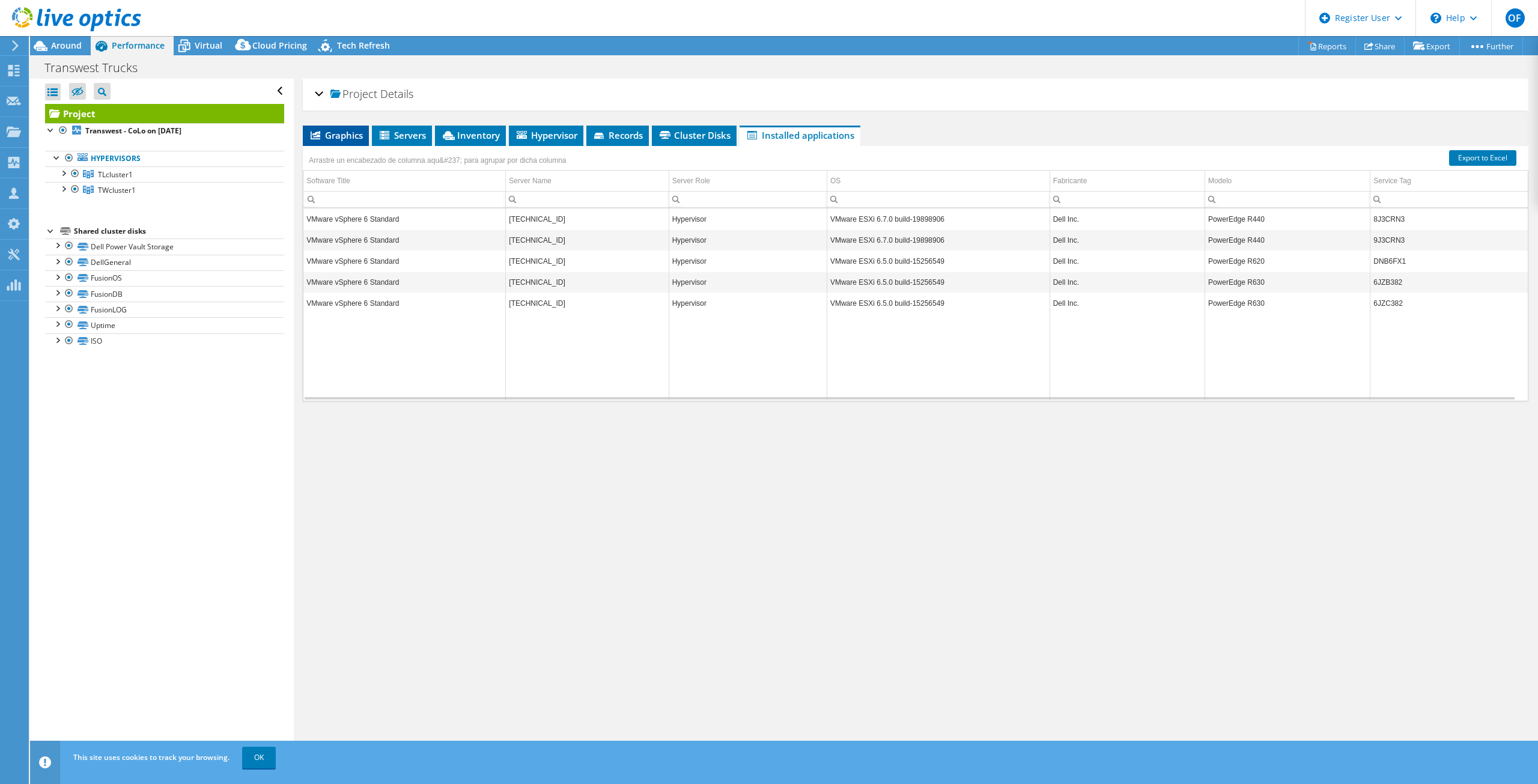
click at [330, 134] on font "Graphics" at bounding box center [344, 135] width 38 height 12
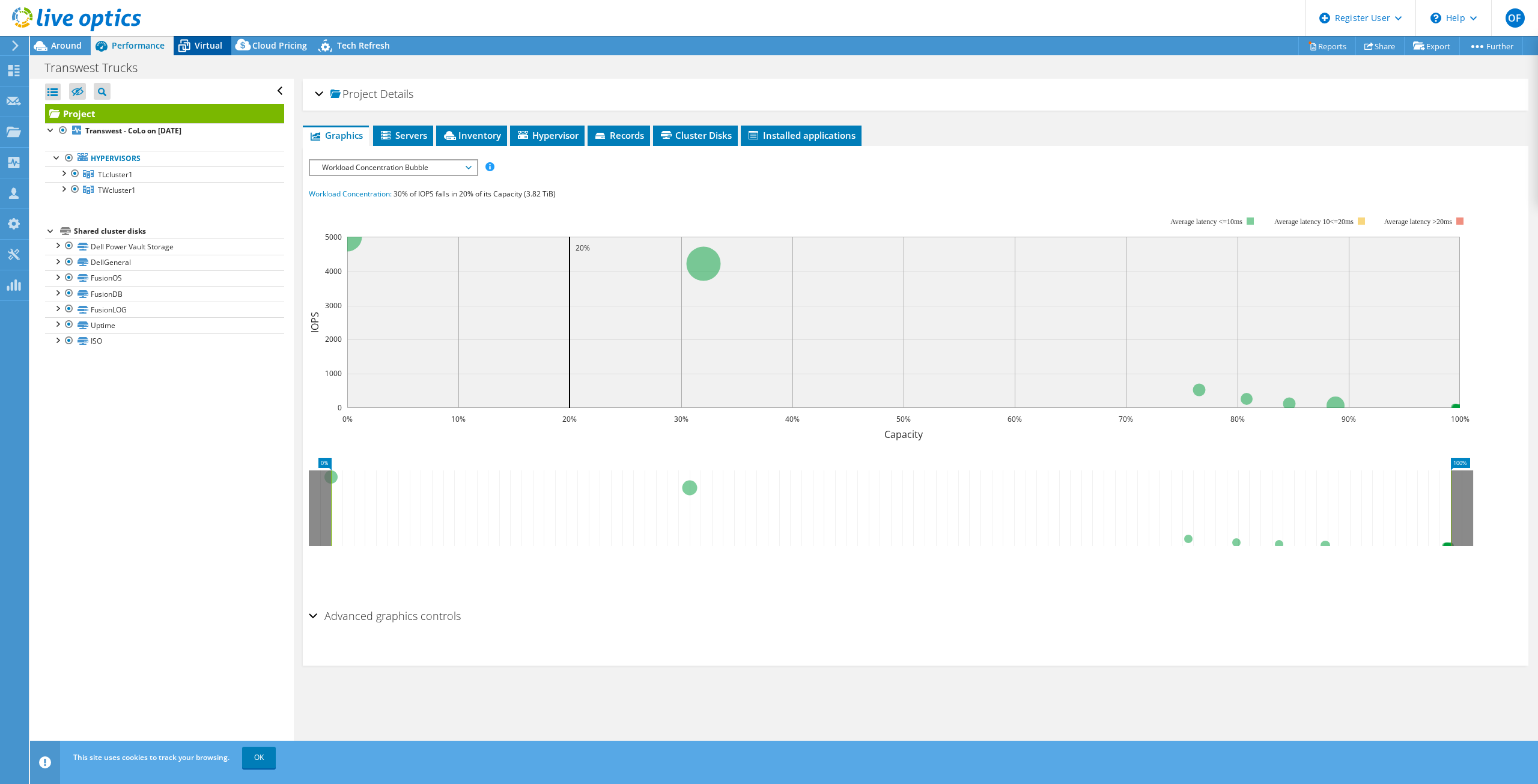
click at [199, 38] on div "Virtual" at bounding box center [202, 46] width 58 height 19
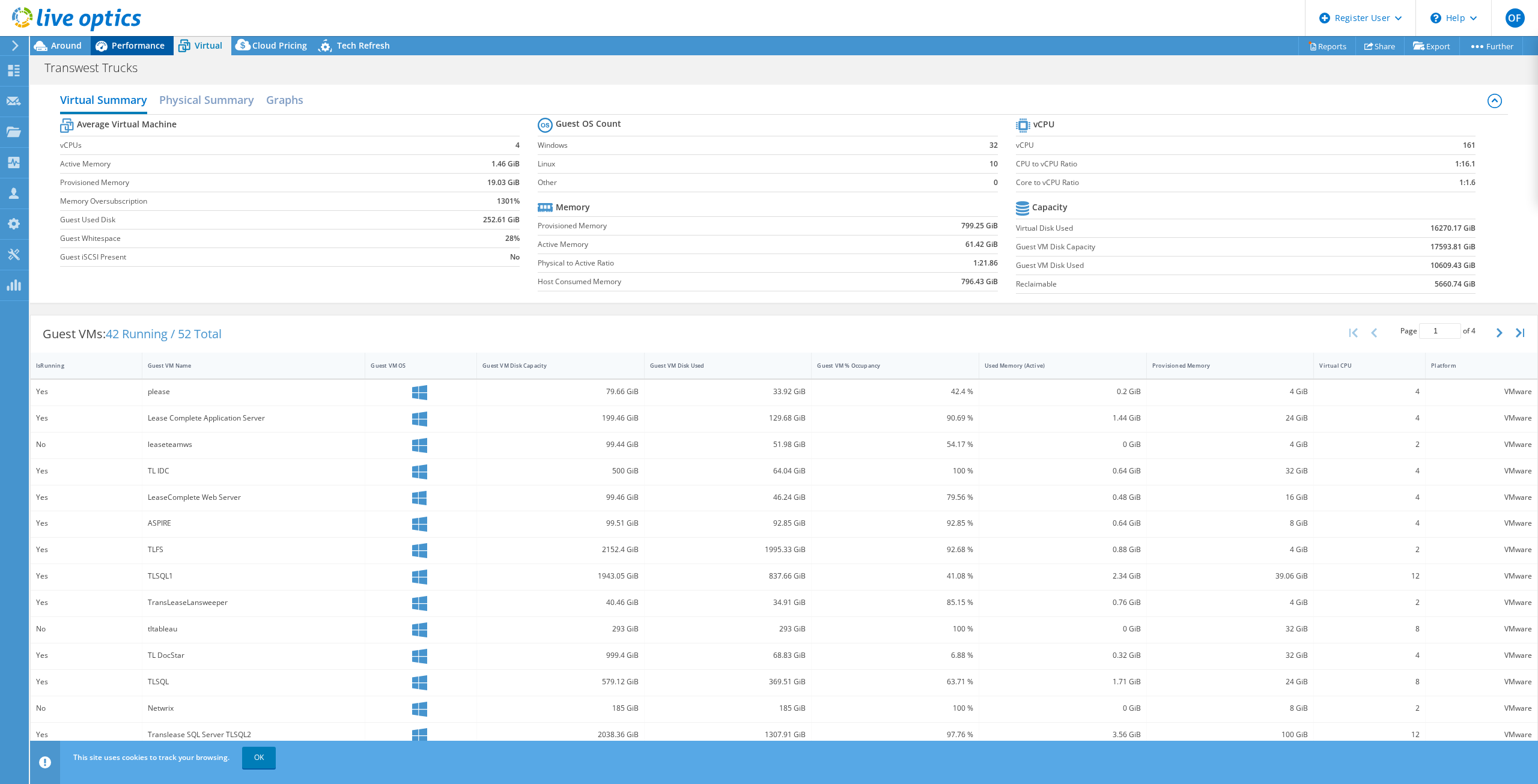
click at [142, 46] on font "Performance" at bounding box center [138, 45] width 53 height 11
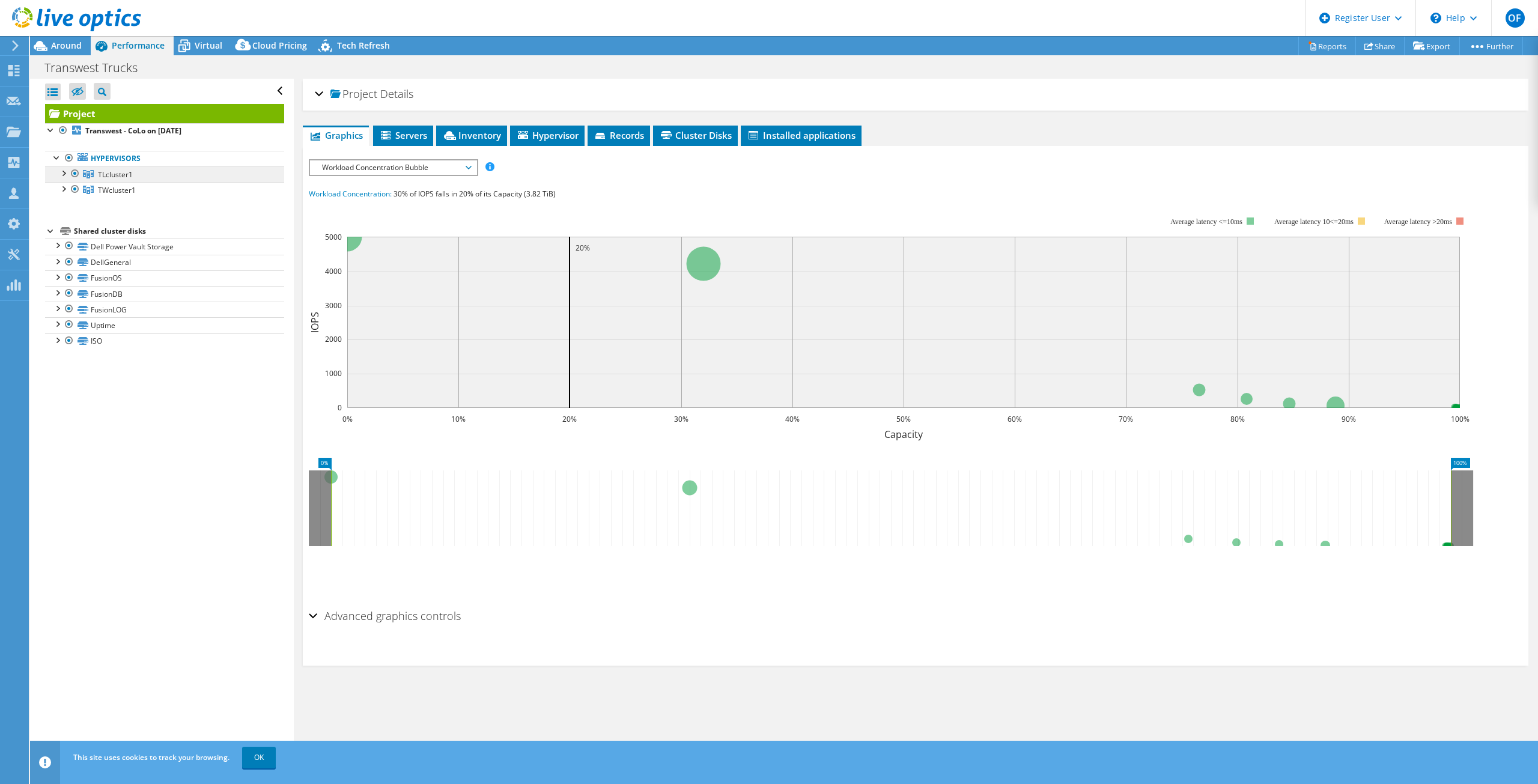
click at [151, 173] on link "TLcluster1" at bounding box center [165, 174] width 239 height 16
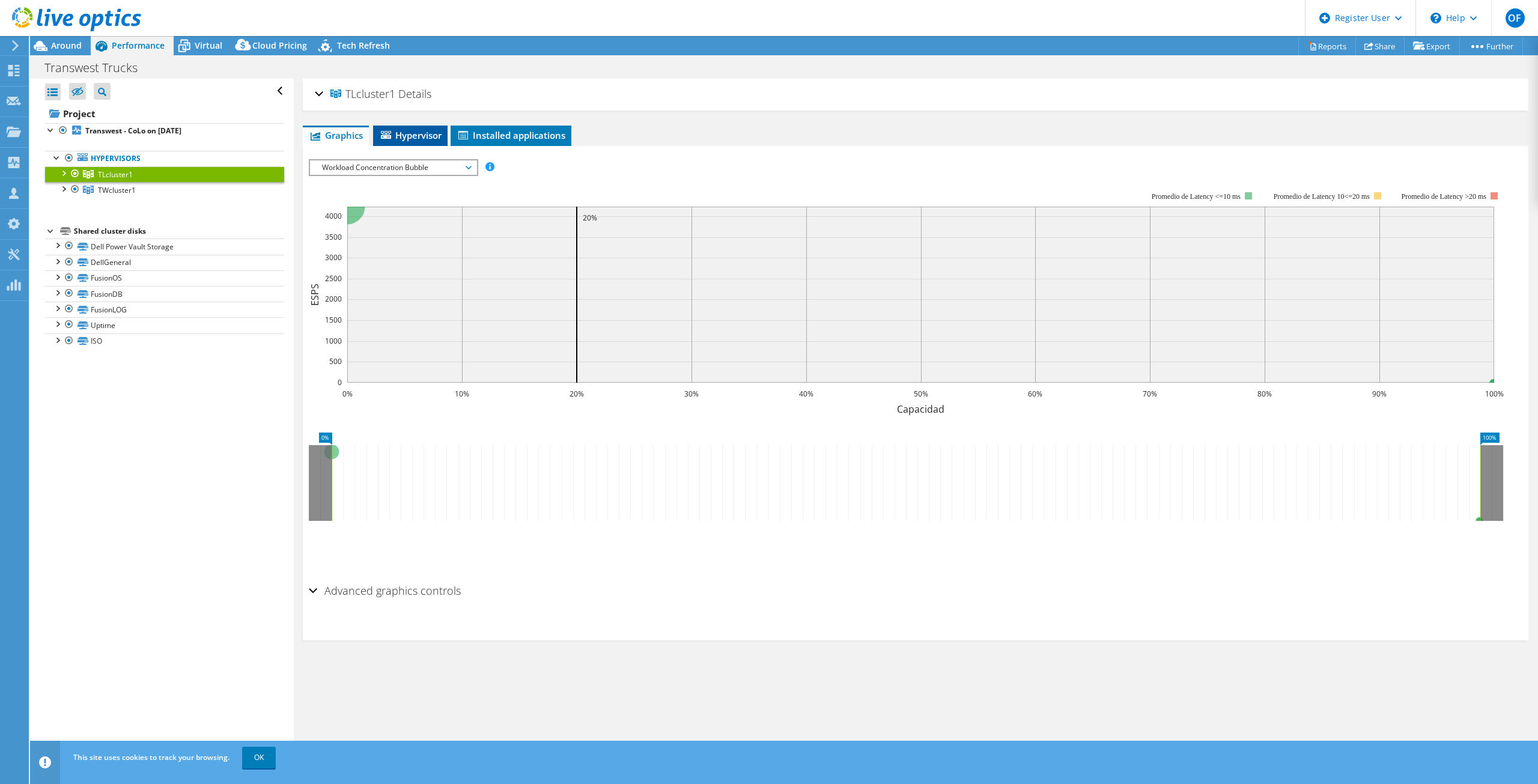
click at [411, 132] on font "Hypervisor" at bounding box center [418, 135] width 46 height 12
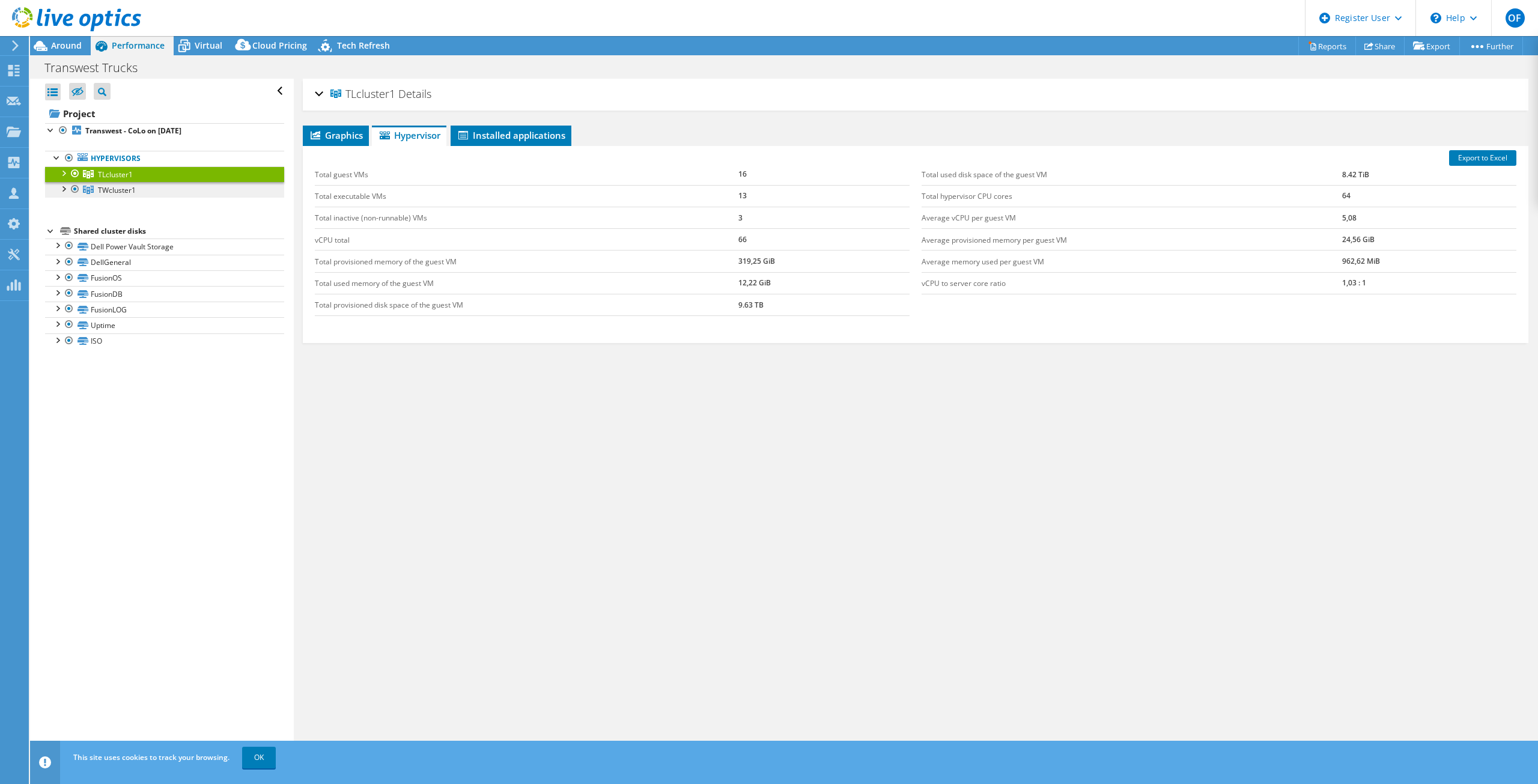
click at [176, 193] on link "TWcluster1" at bounding box center [165, 190] width 239 height 16
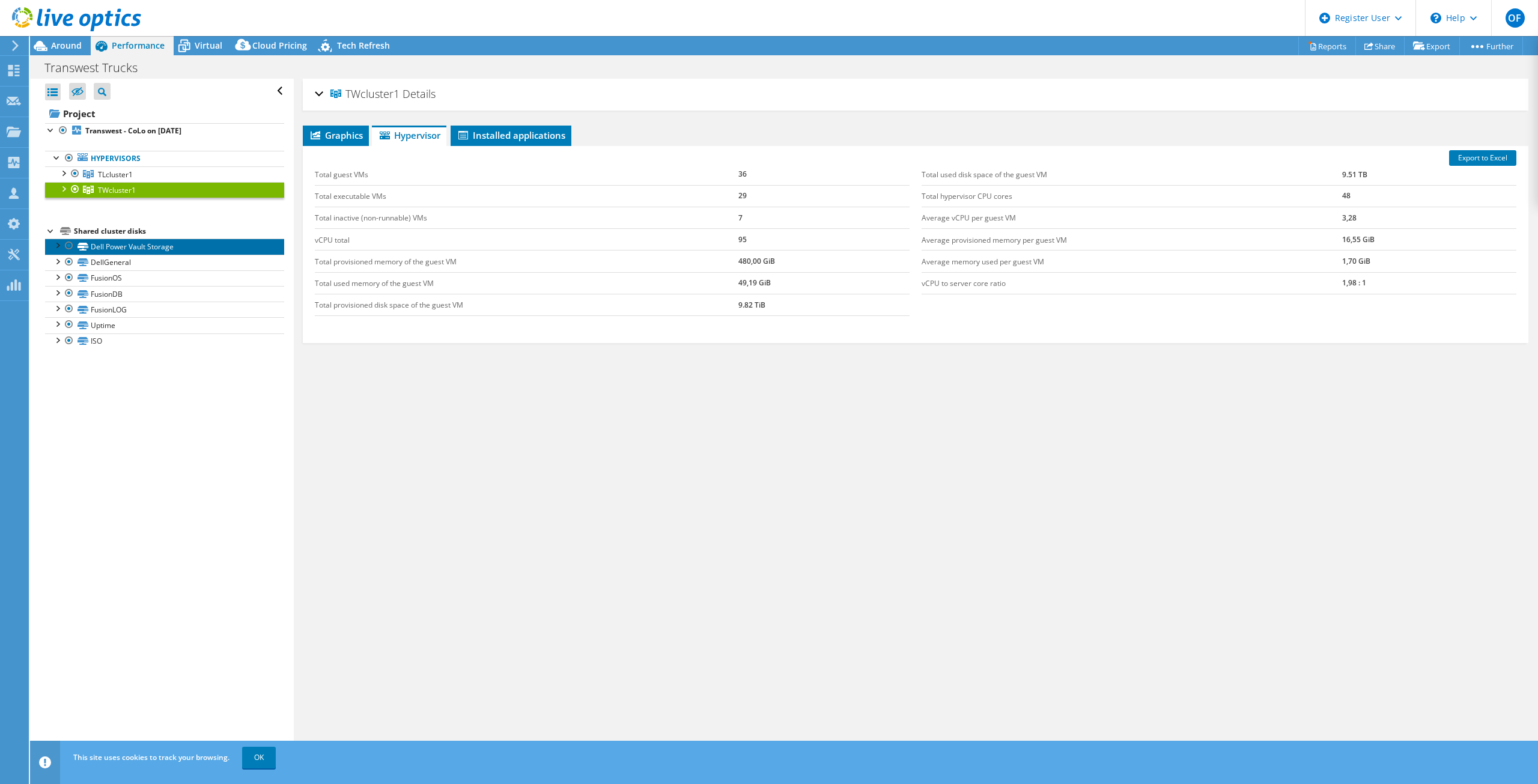
click at [152, 250] on link "Dell Power Vault Storage" at bounding box center [165, 246] width 239 height 16
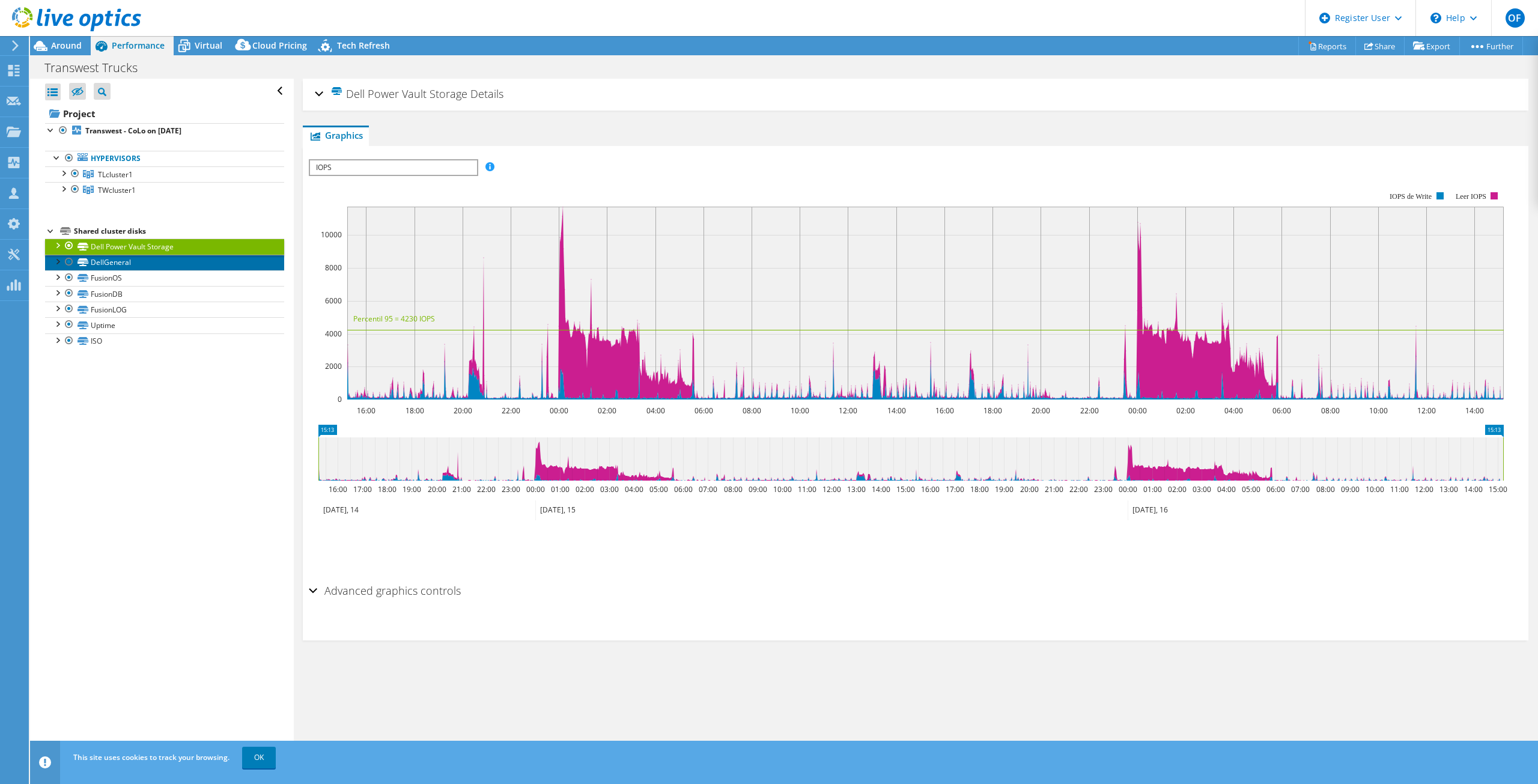
click at [148, 262] on link "DellGeneral" at bounding box center [165, 262] width 239 height 16
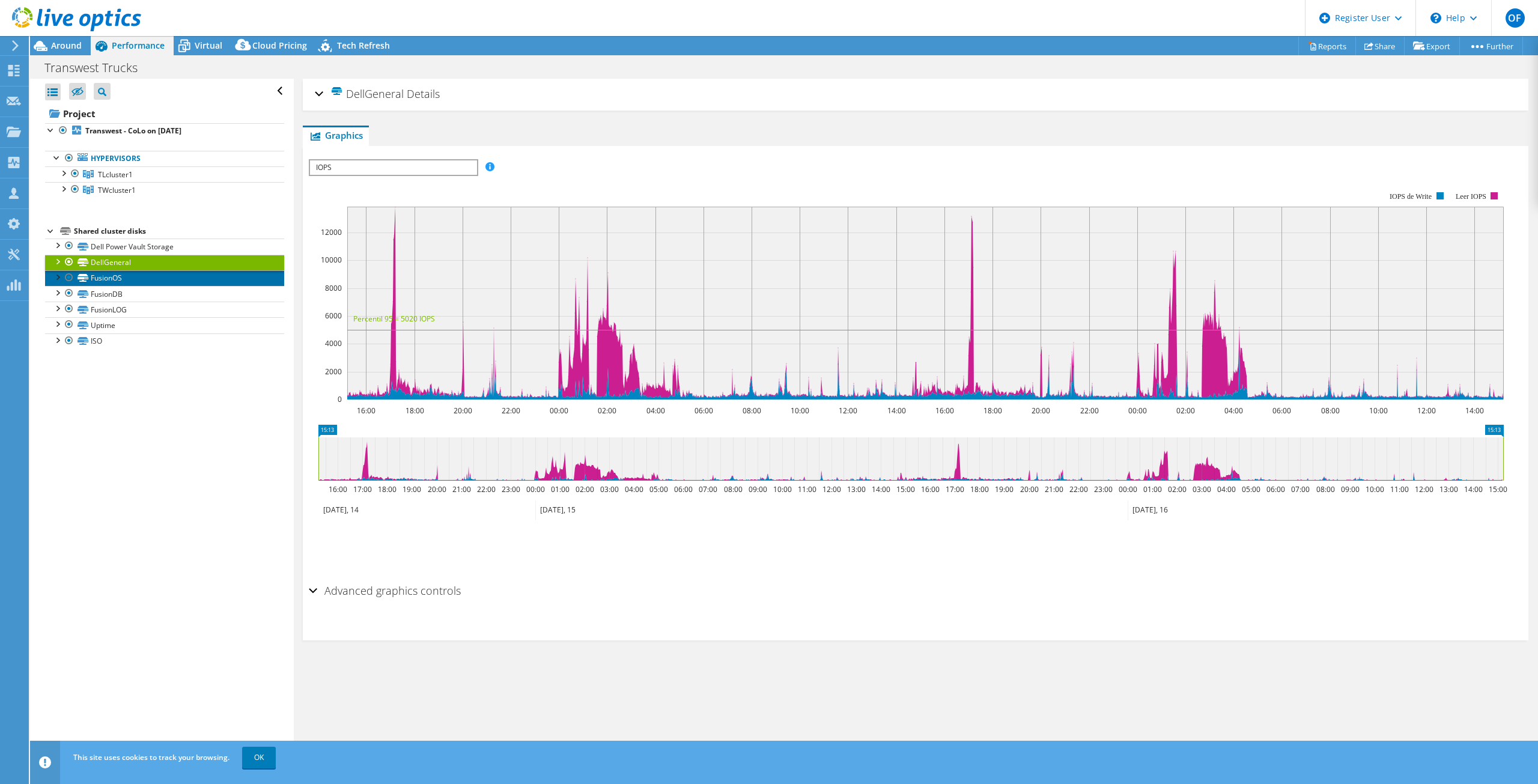
click at [148, 274] on link "FusionOS" at bounding box center [165, 278] width 239 height 16
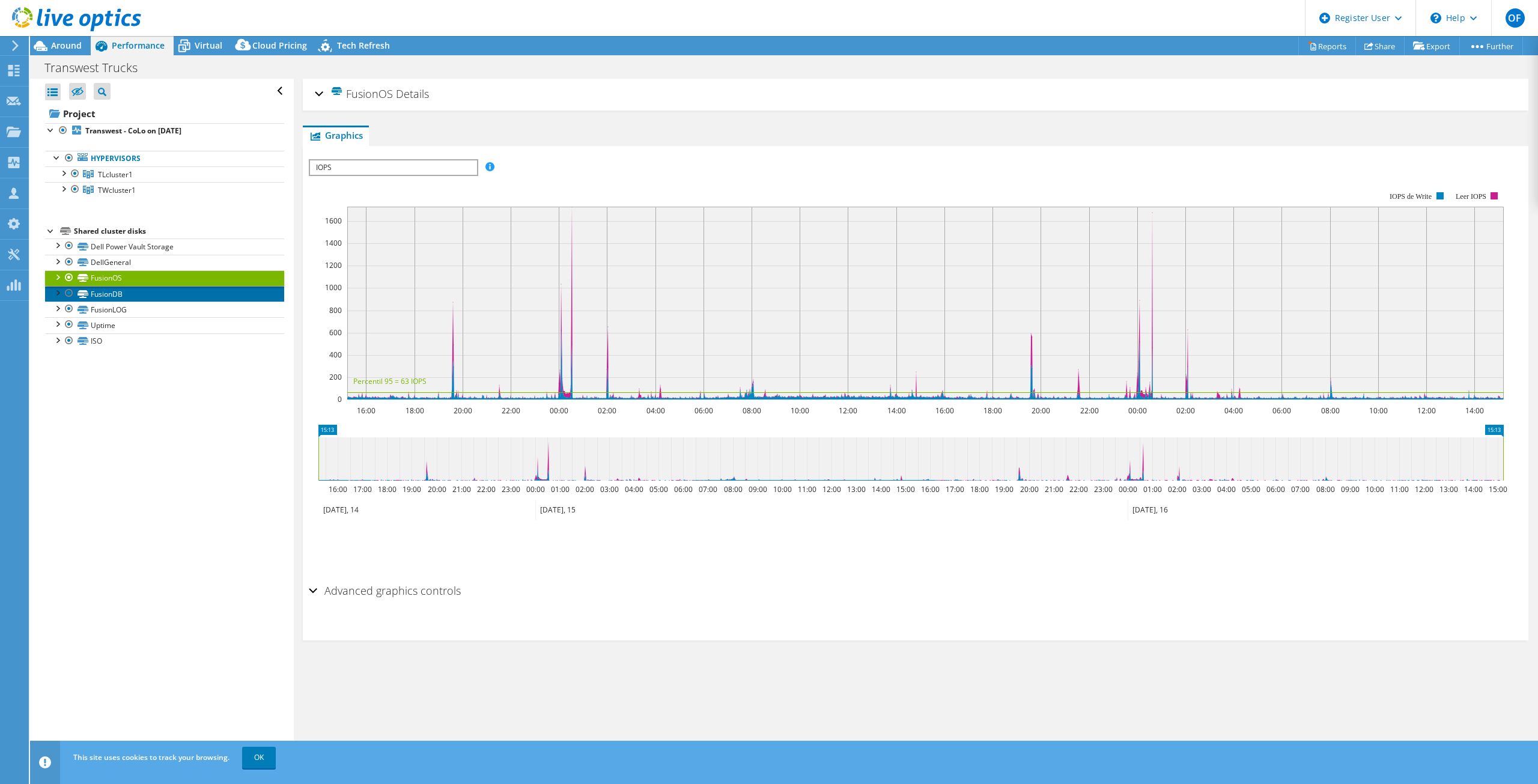
click at [153, 294] on link "FusionDB" at bounding box center [165, 293] width 239 height 16
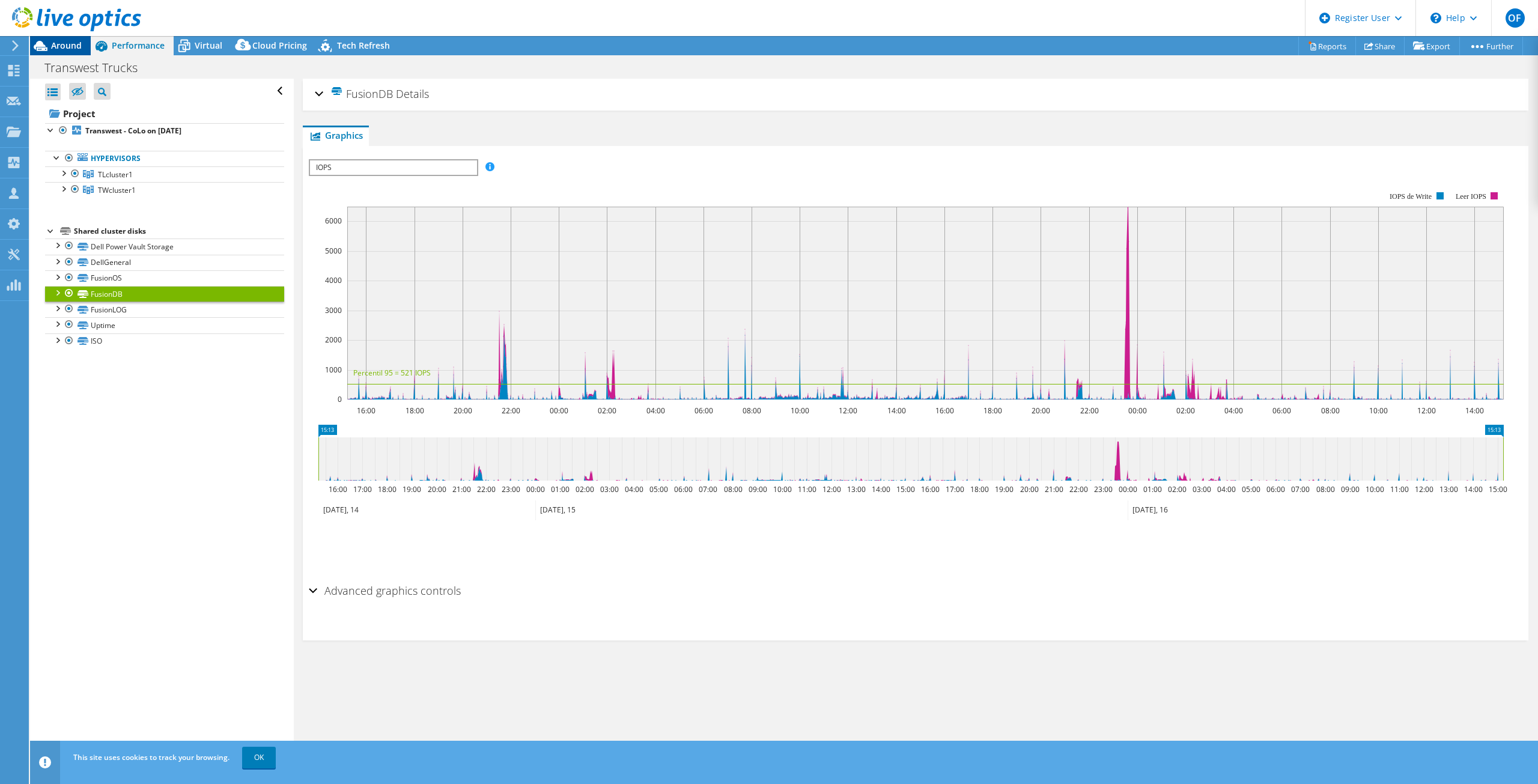
click at [72, 46] on font "Around" at bounding box center [66, 45] width 31 height 11
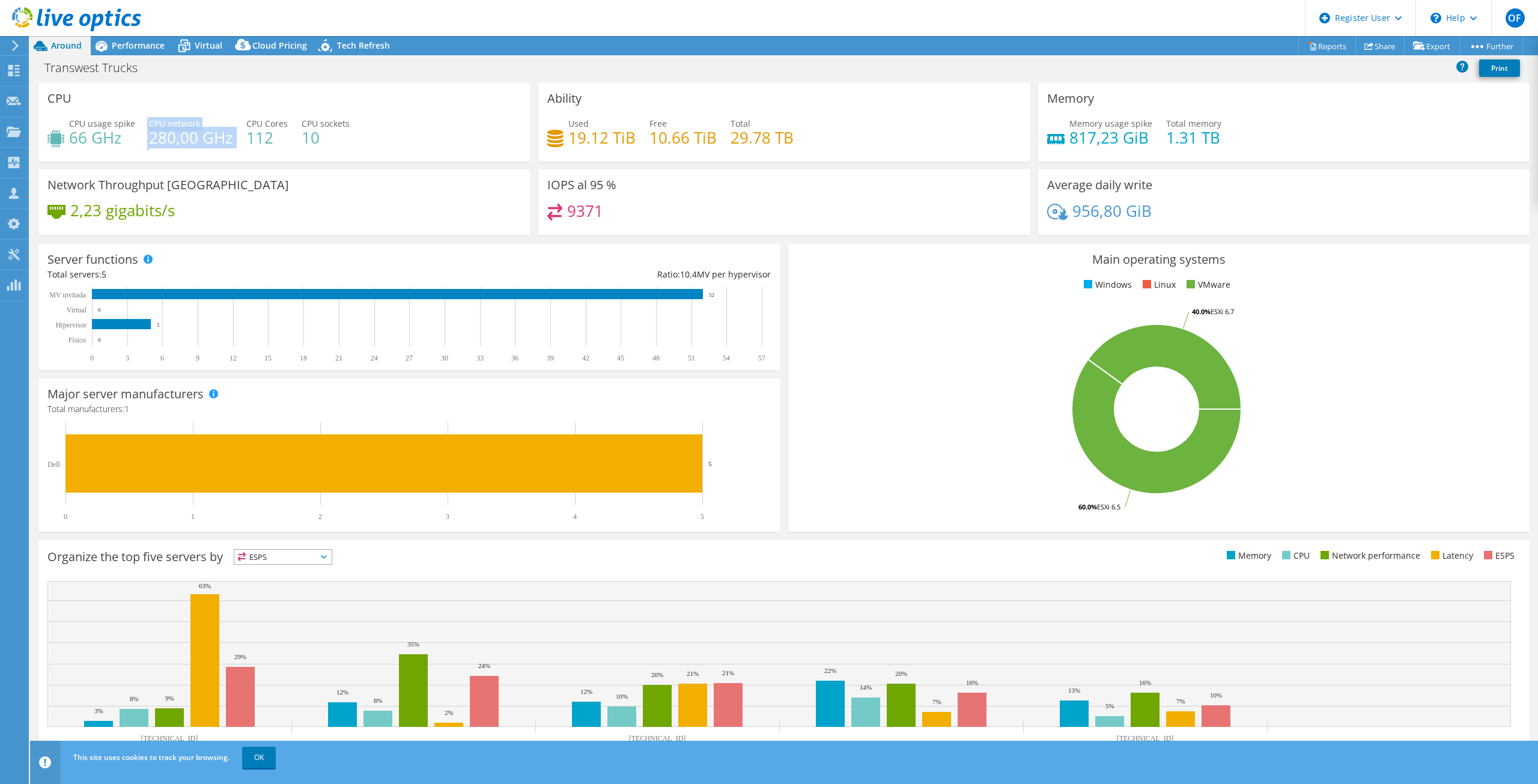
drag, startPoint x: 146, startPoint y: 141, endPoint x: 239, endPoint y: 137, distance: 93.1
click at [239, 137] on div "CPU usage spike 66 GHz CPU network 280,00 GHz CPU Cores 112 CPU sockets 10" at bounding box center [285, 136] width 474 height 39
click at [211, 104] on div "CPU CPU usage spike 66 GHz CPU network 280,00 GHz CPU Cores 112 CPU sockets 10" at bounding box center [284, 122] width 491 height 79
click at [134, 47] on font "Performance" at bounding box center [138, 45] width 53 height 11
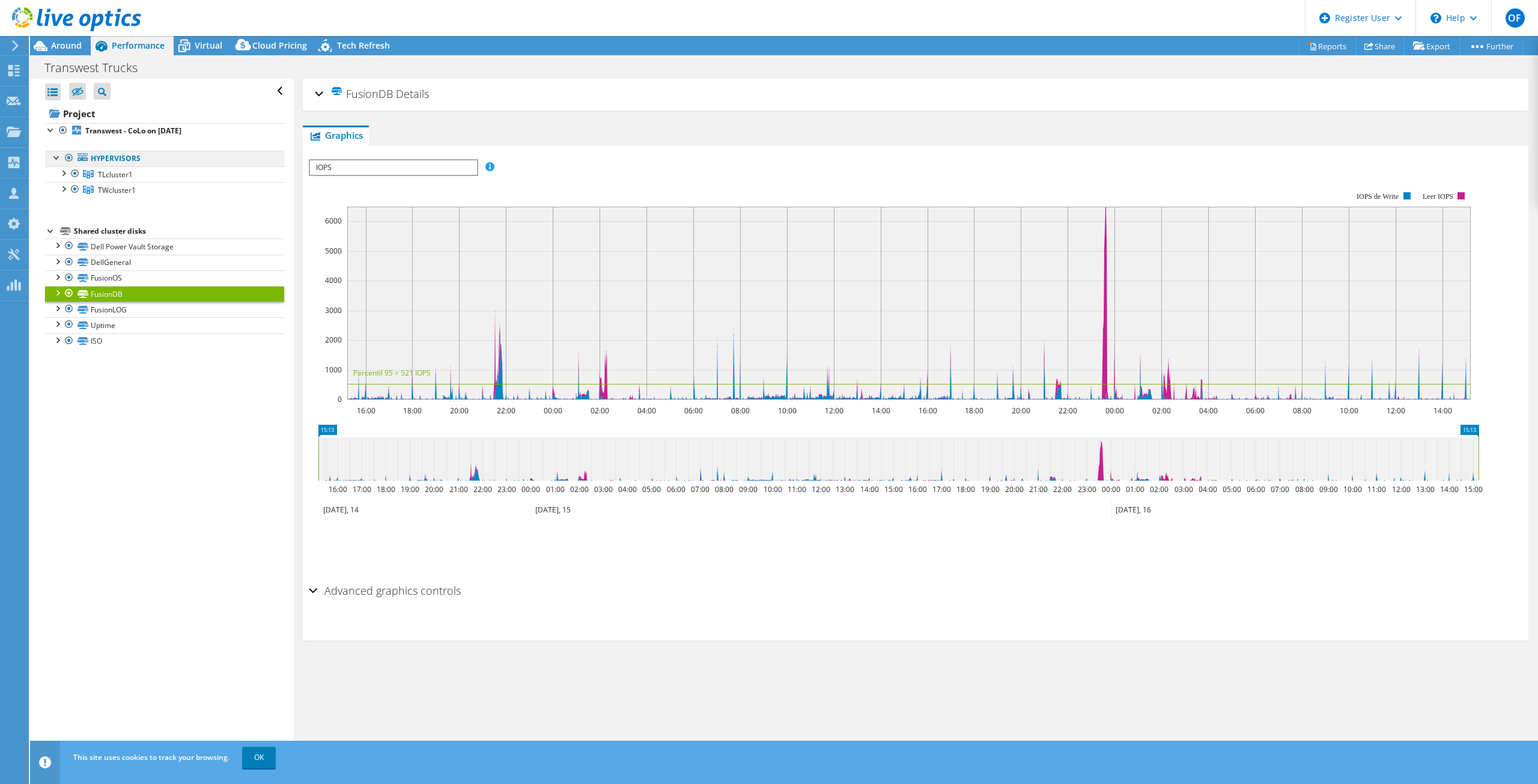
click at [151, 155] on link "Hypervisors" at bounding box center [165, 158] width 239 height 16
click at [125, 160] on font "Hypervisors" at bounding box center [116, 158] width 50 height 10
click at [125, 134] on b "Transwest - CoLo on [DATE]" at bounding box center [133, 130] width 96 height 10
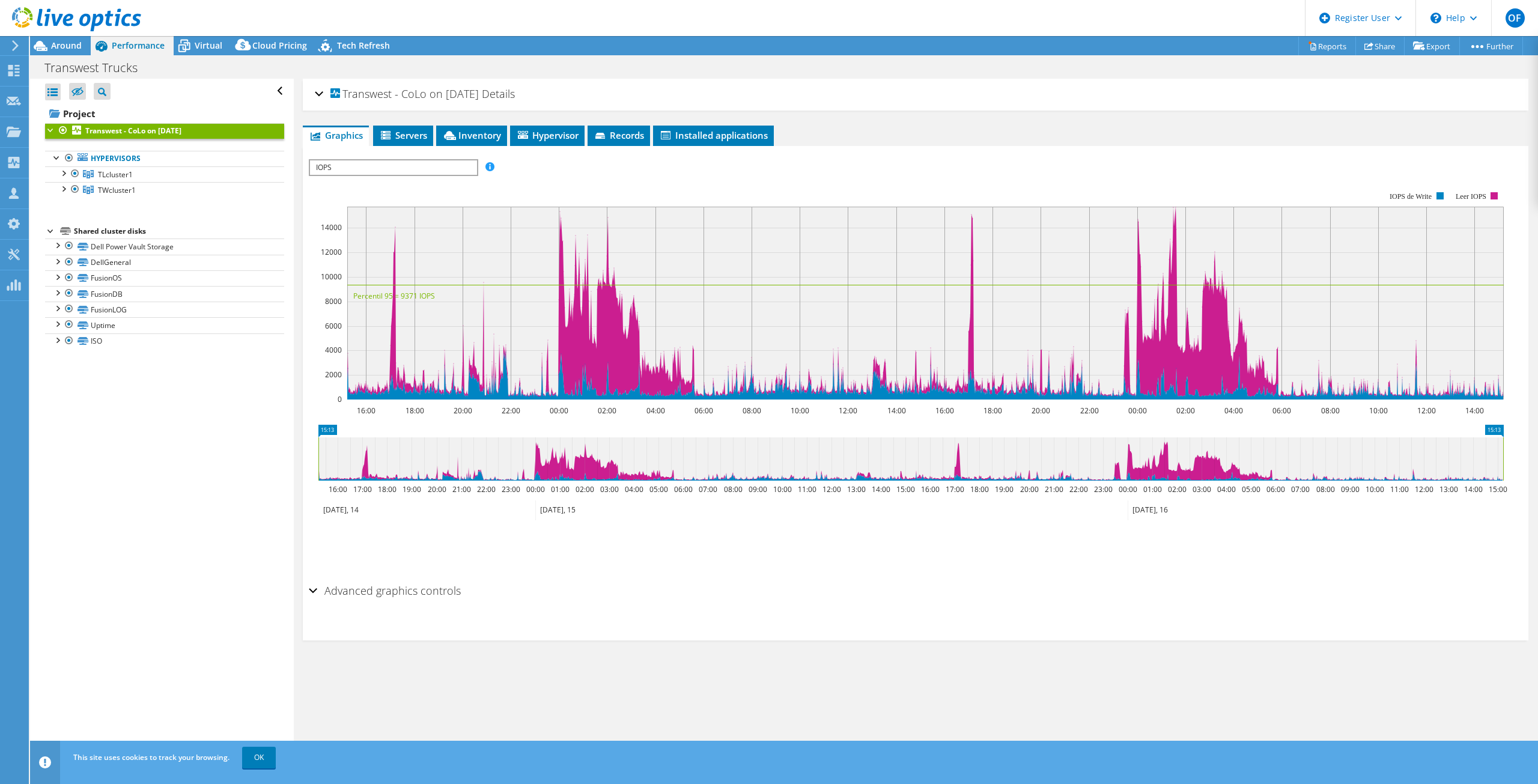
click at [767, 101] on div "Transwest - CoLo on [DATE] Details" at bounding box center [916, 94] width 1202 height 26
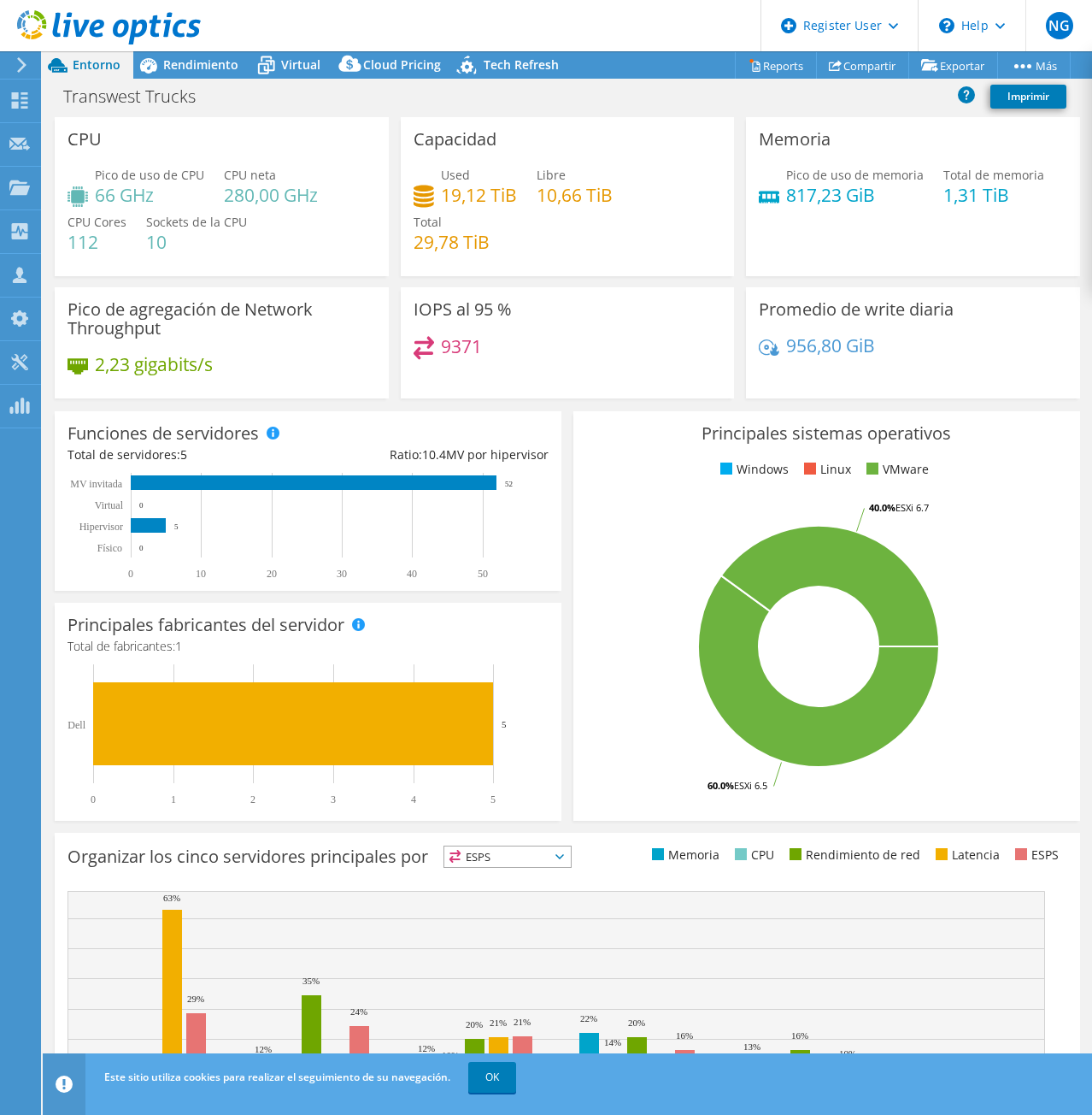
select select "USWest"
select select "USD"
